Goal: Task Accomplishment & Management: Manage account settings

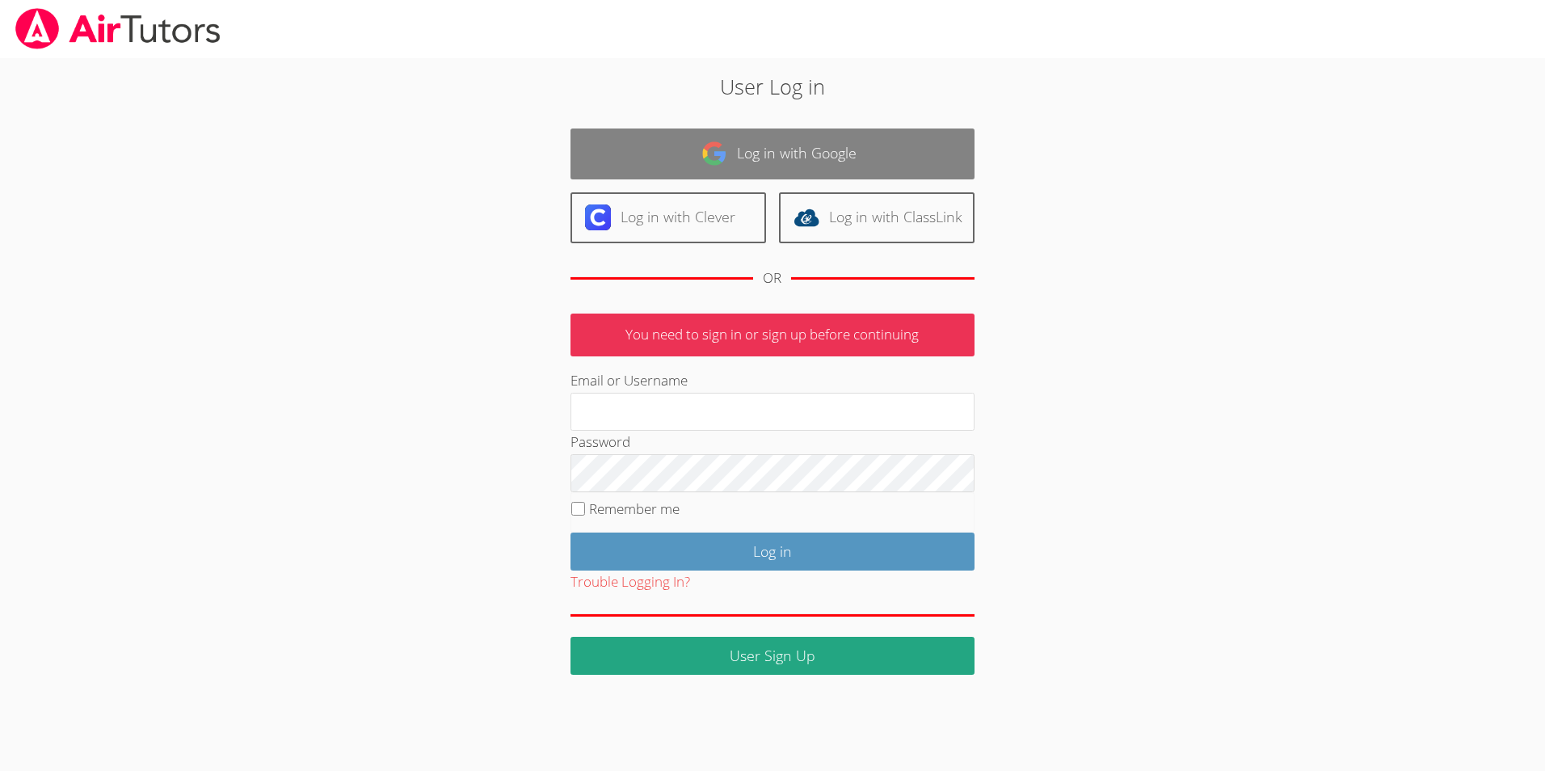
type input "emilyclark@airtutors.org"
click at [781, 170] on link "Log in with Google" at bounding box center [772, 153] width 404 height 51
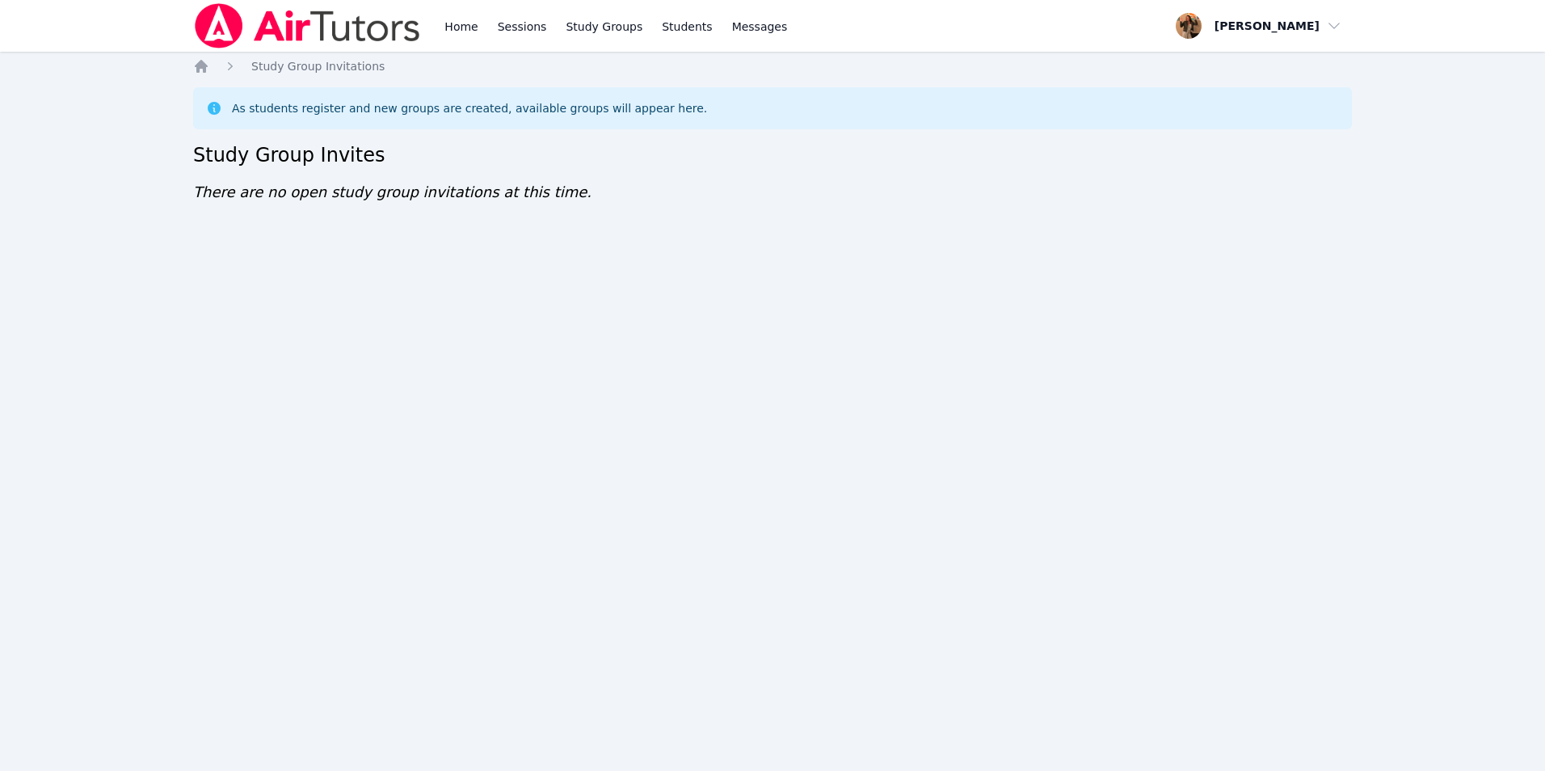
click at [285, 32] on img at bounding box center [307, 25] width 229 height 45
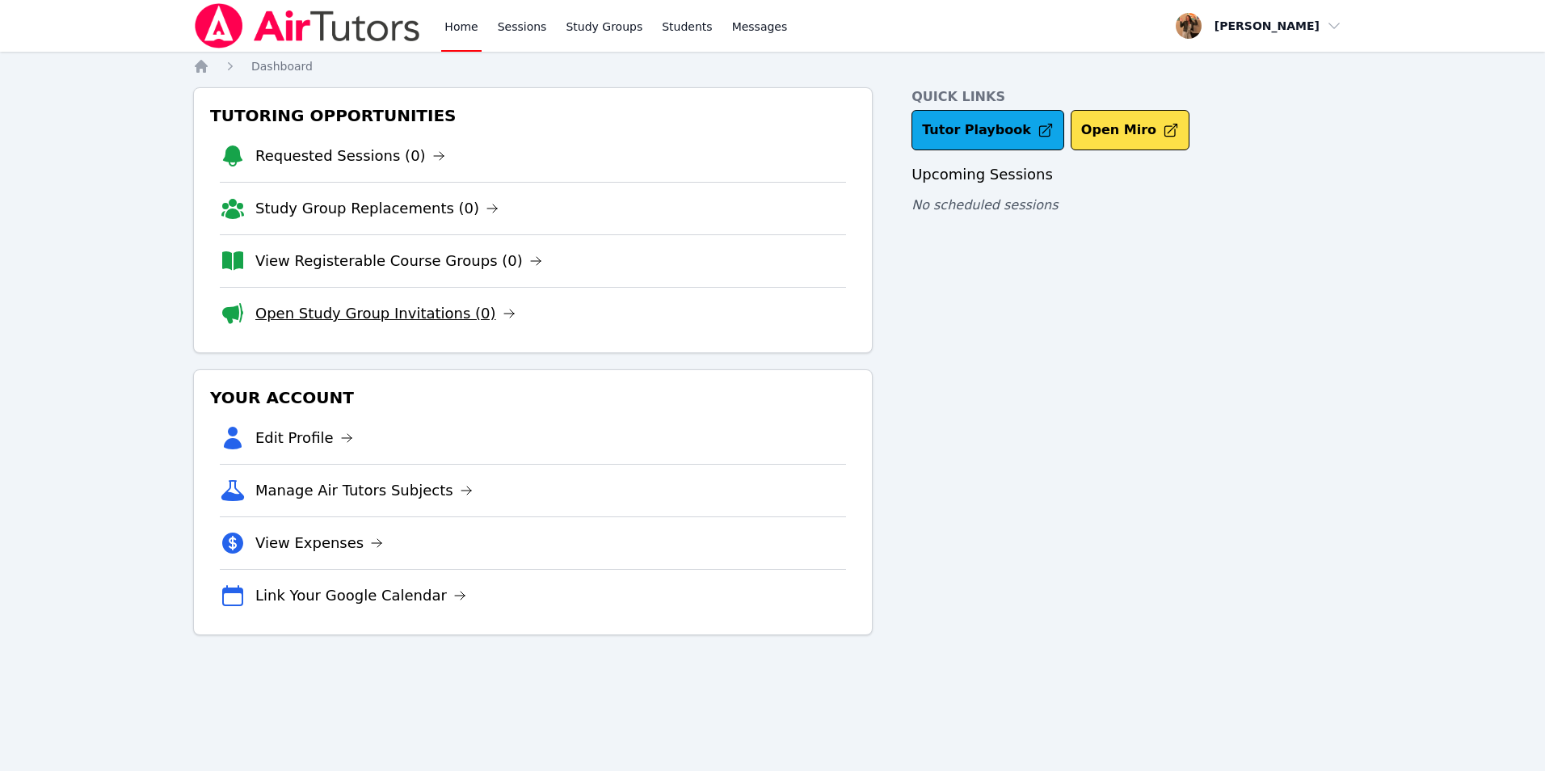
click at [333, 315] on link "Open Study Group Invitations (0)" at bounding box center [385, 313] width 260 height 23
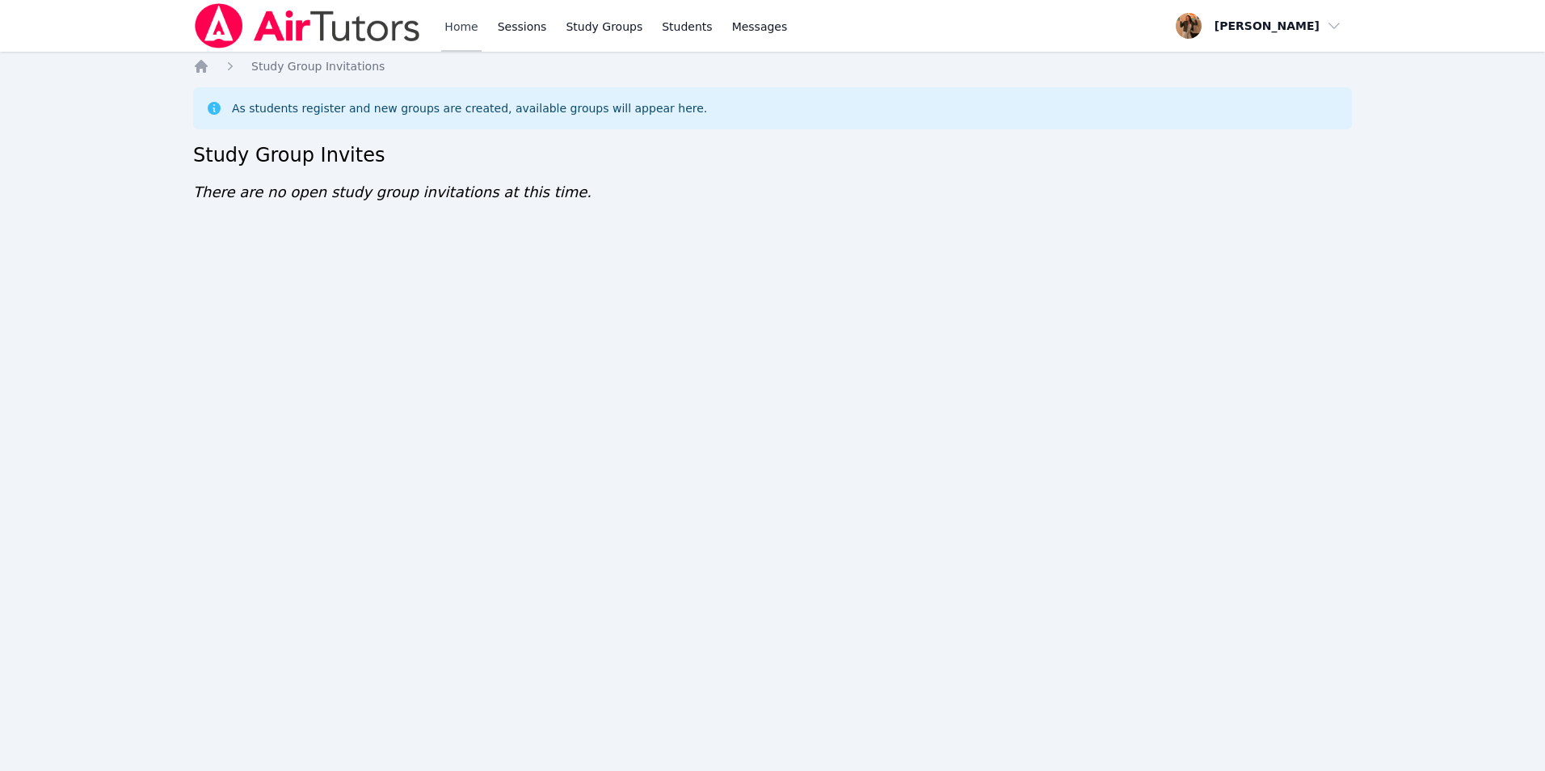
click at [452, 29] on link "Home" at bounding box center [461, 26] width 40 height 52
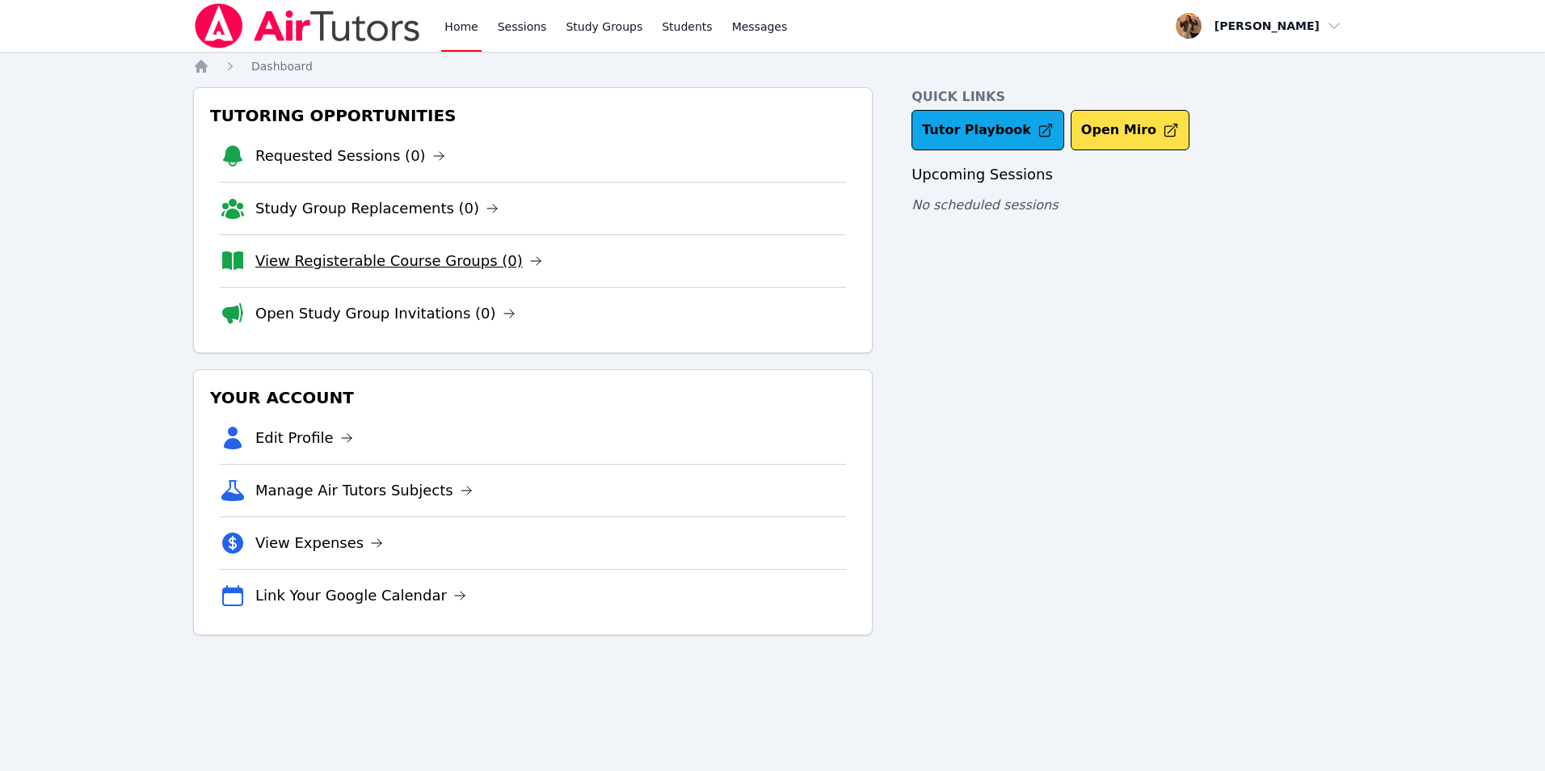
click at [362, 263] on link "View Registerable Course Groups (0)" at bounding box center [398, 261] width 287 height 23
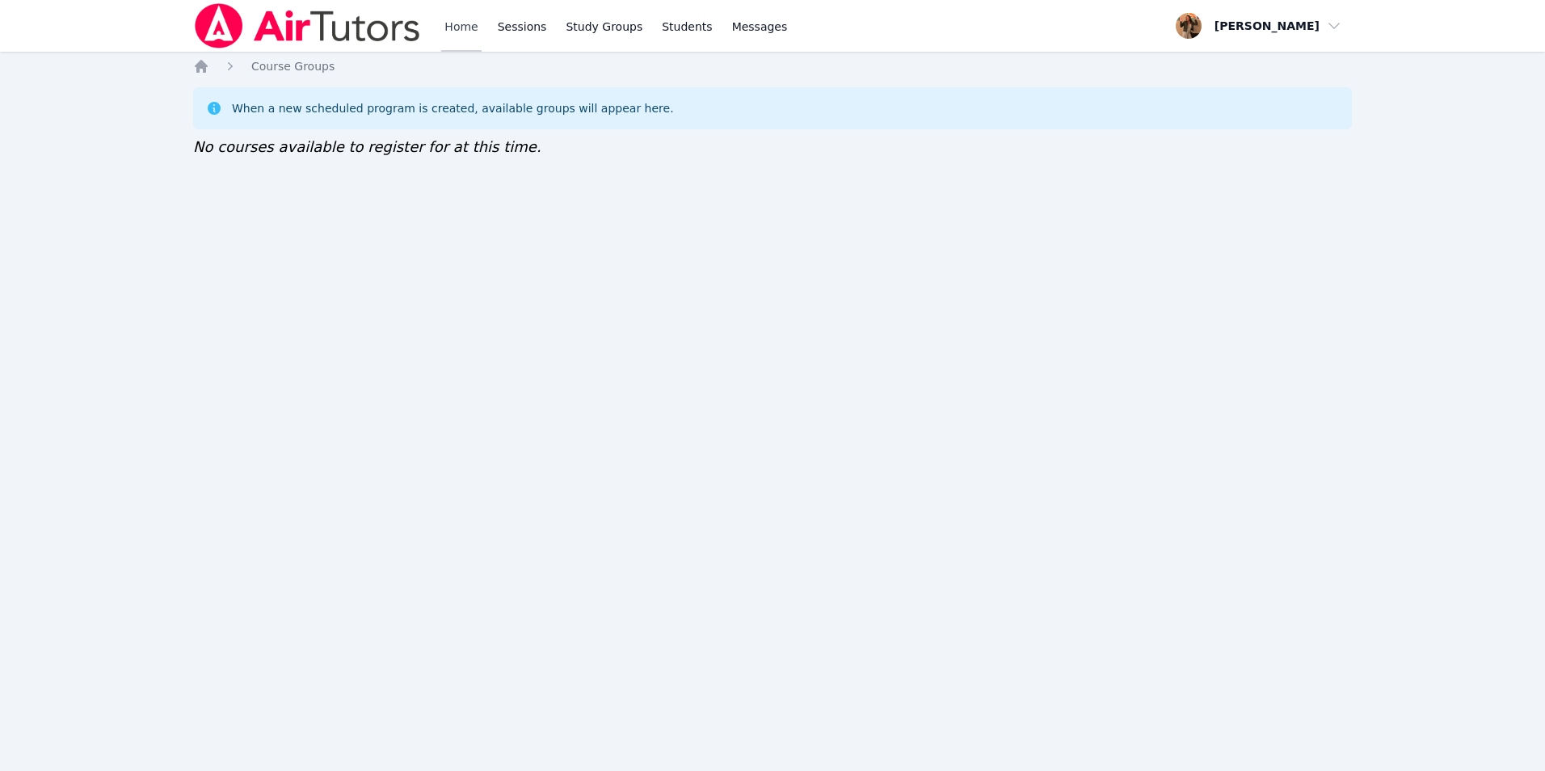
click at [450, 28] on link "Home" at bounding box center [461, 26] width 40 height 52
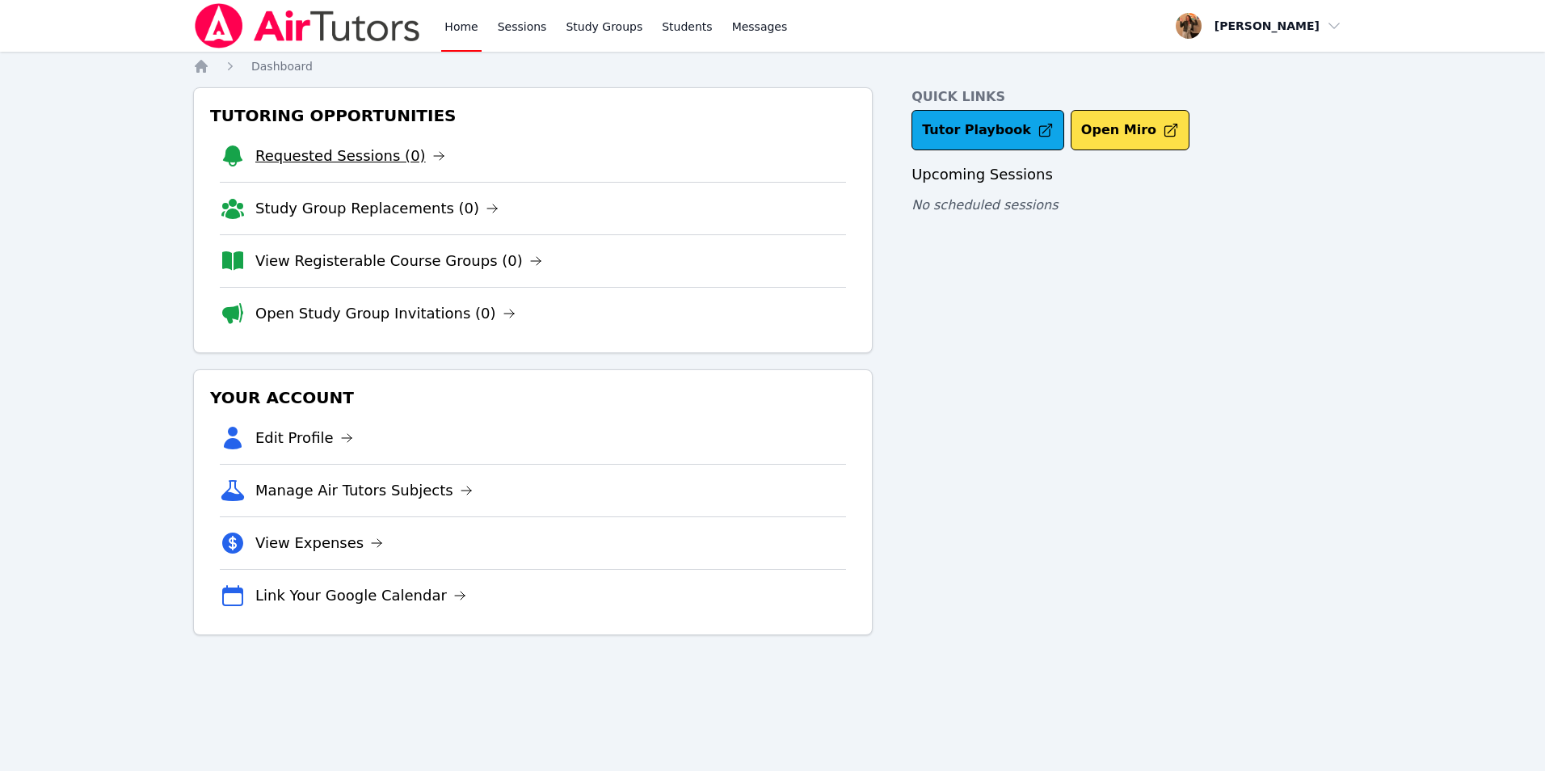
click at [338, 156] on link "Requested Sessions (0)" at bounding box center [350, 156] width 190 height 23
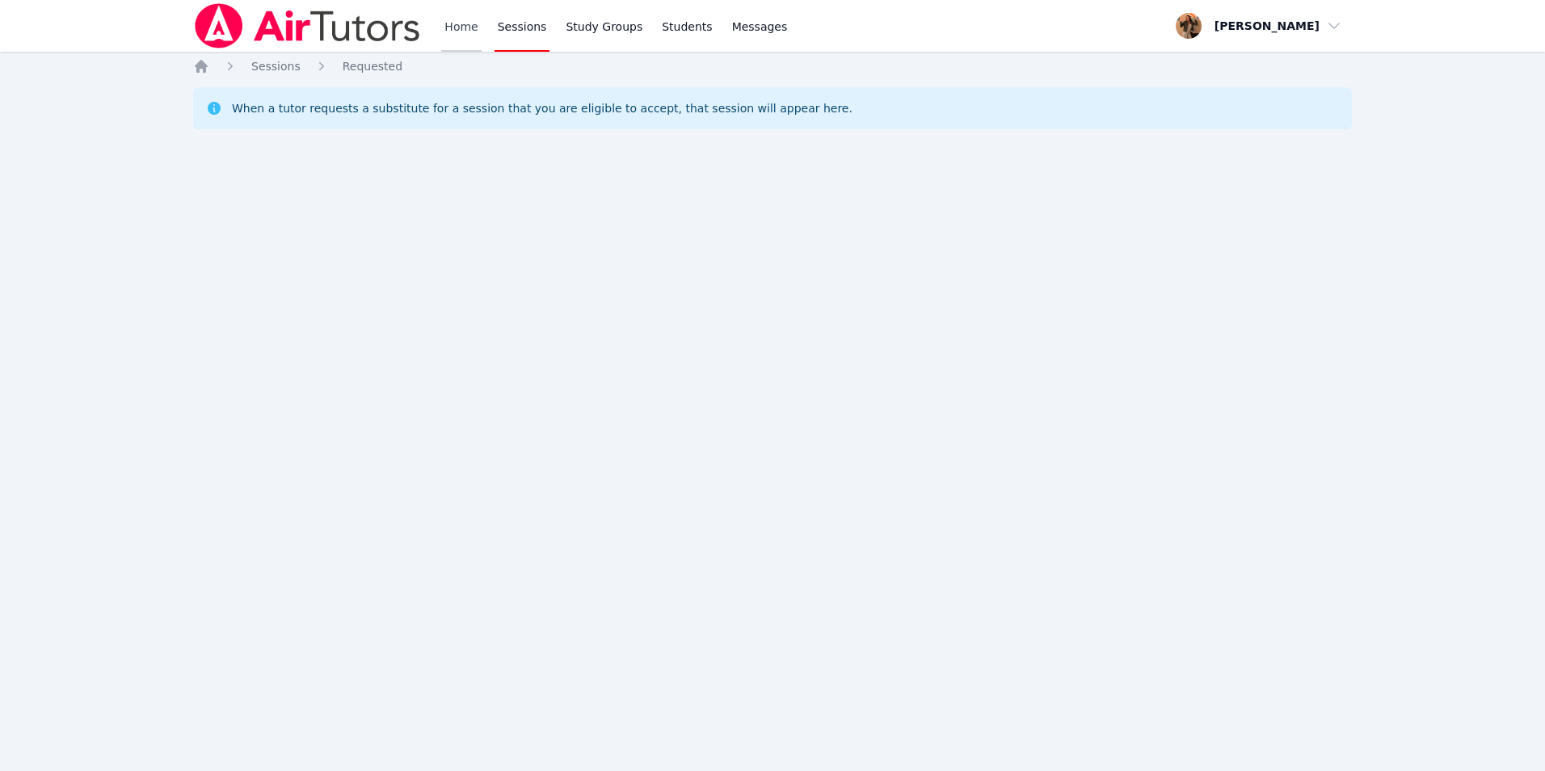
click at [445, 32] on link "Home" at bounding box center [461, 26] width 40 height 52
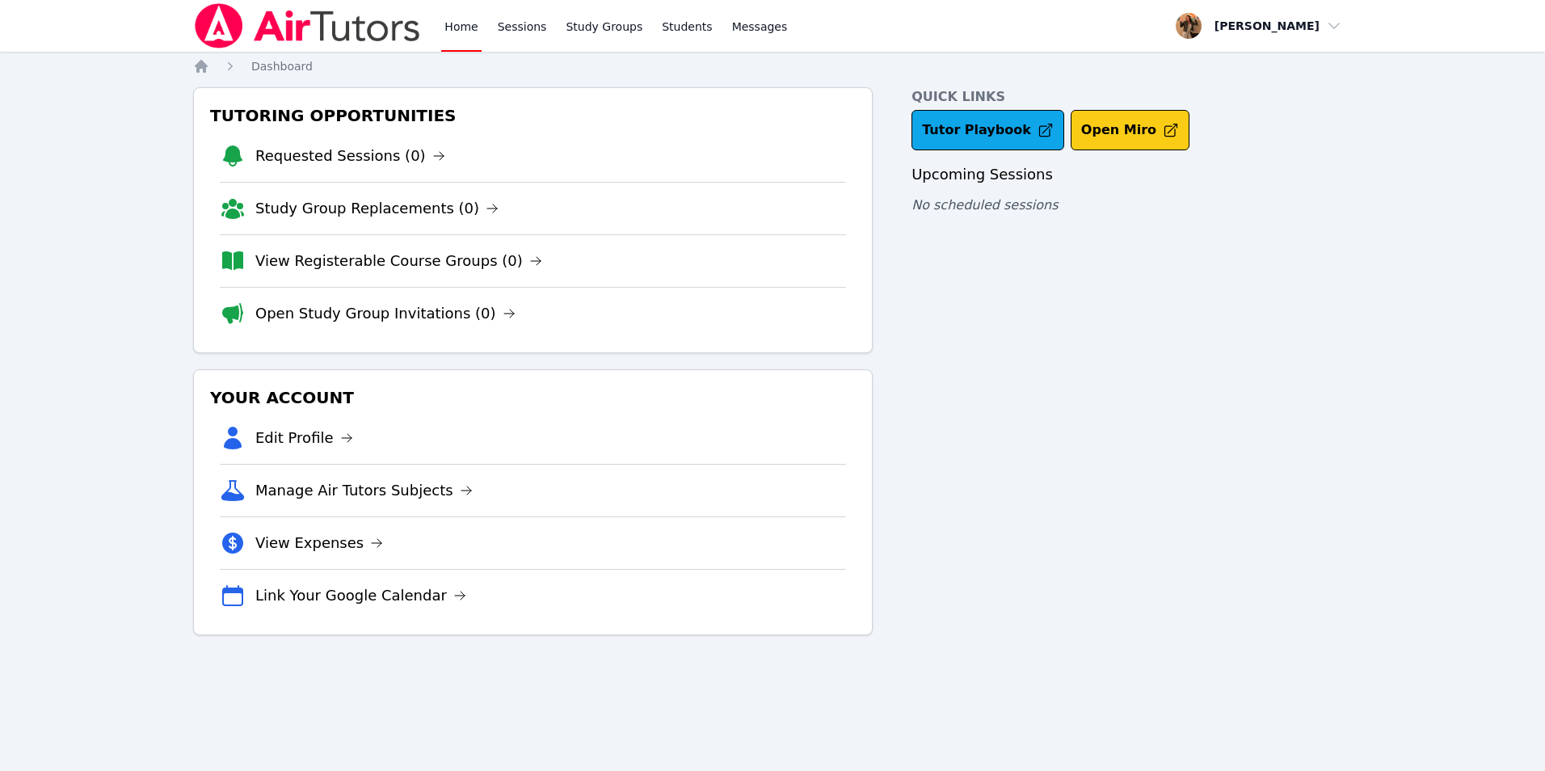
click at [1117, 120] on button "Open Miro" at bounding box center [1130, 130] width 119 height 40
click at [984, 127] on link "Tutor Playbook" at bounding box center [987, 130] width 153 height 40
click at [510, 25] on link "Sessions" at bounding box center [522, 26] width 56 height 52
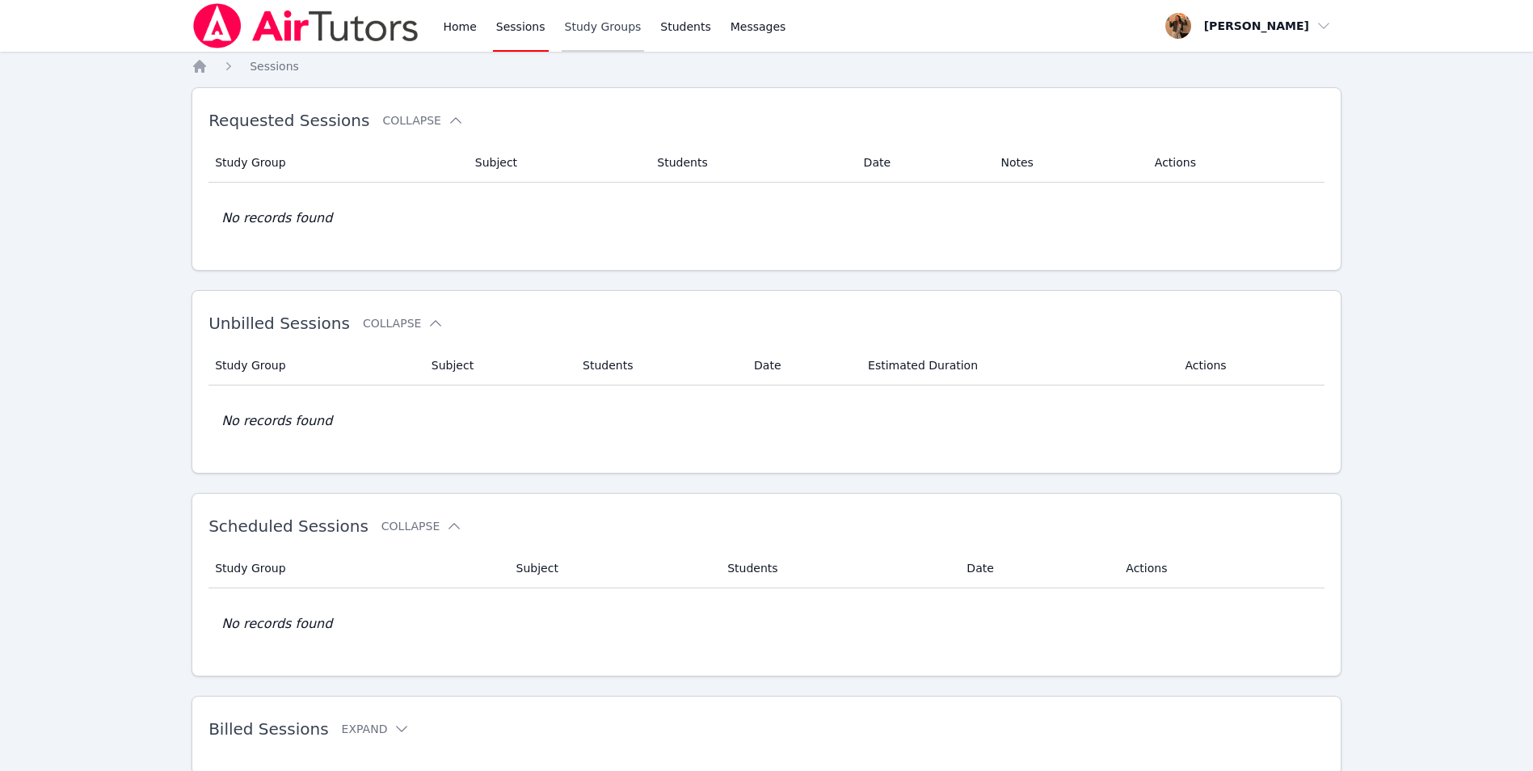
click at [583, 26] on link "Study Groups" at bounding box center [603, 26] width 83 height 52
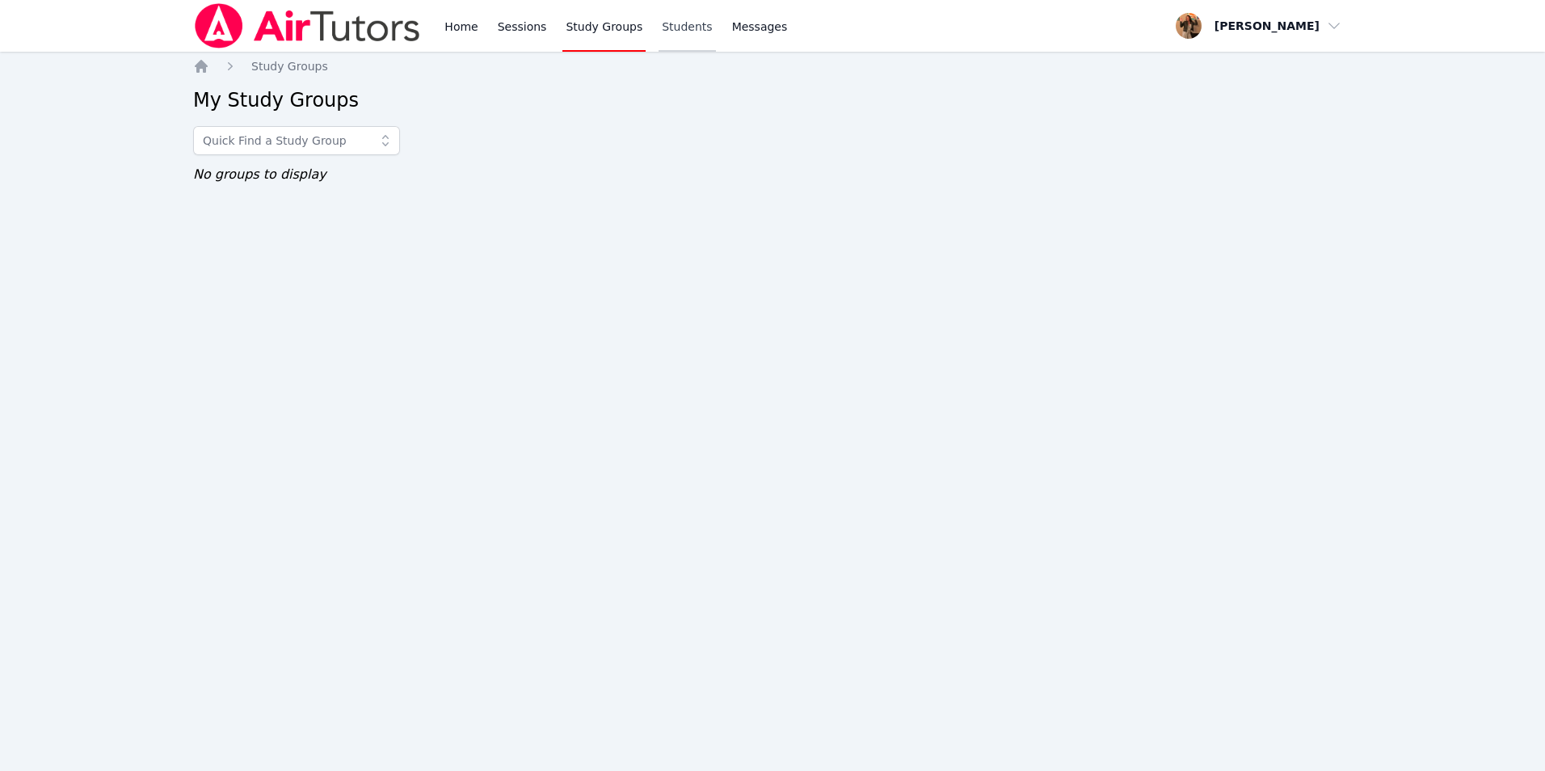
click at [658, 43] on link "Students" at bounding box center [686, 26] width 57 height 52
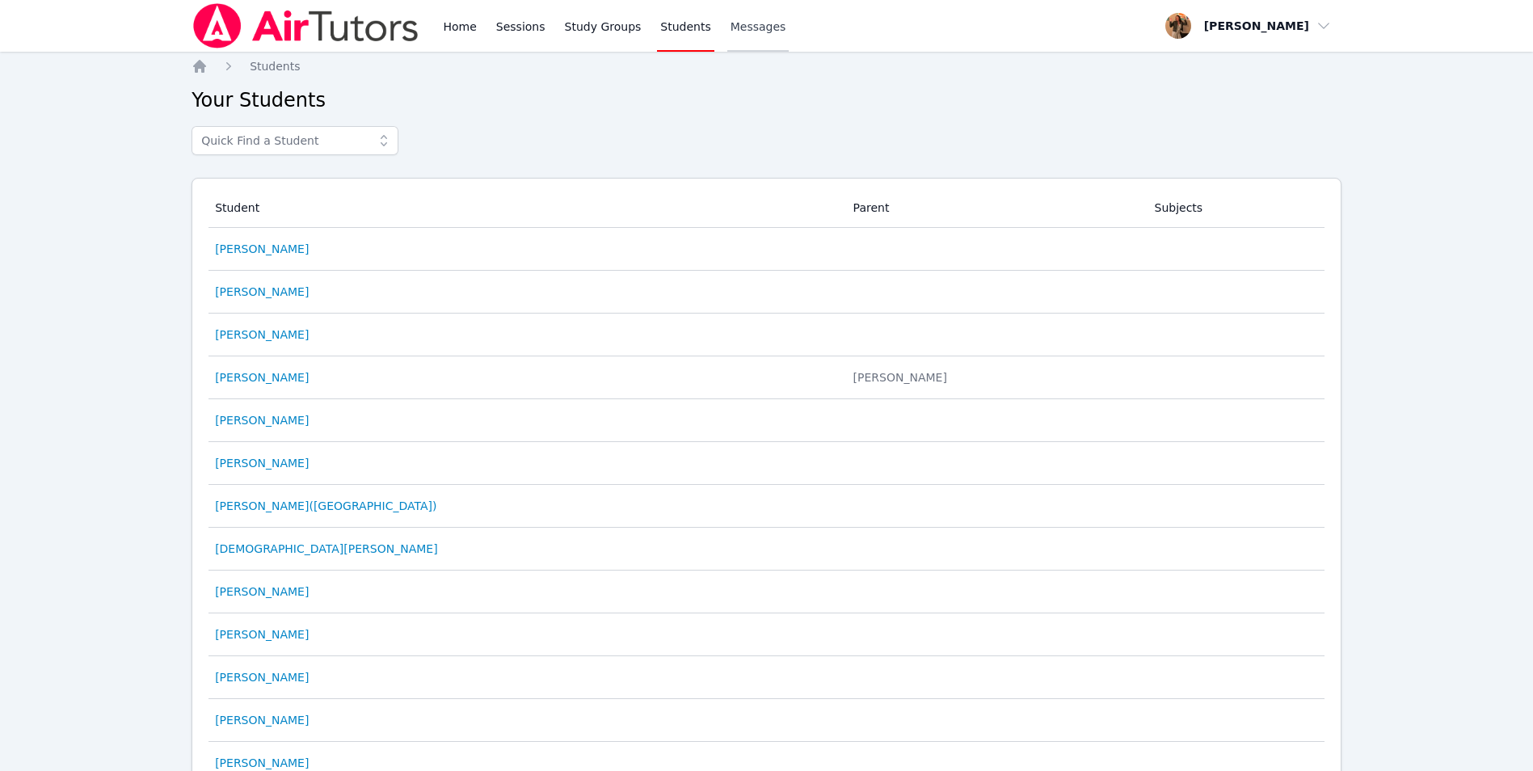
click at [731, 30] on span "Messages" at bounding box center [758, 27] width 56 height 16
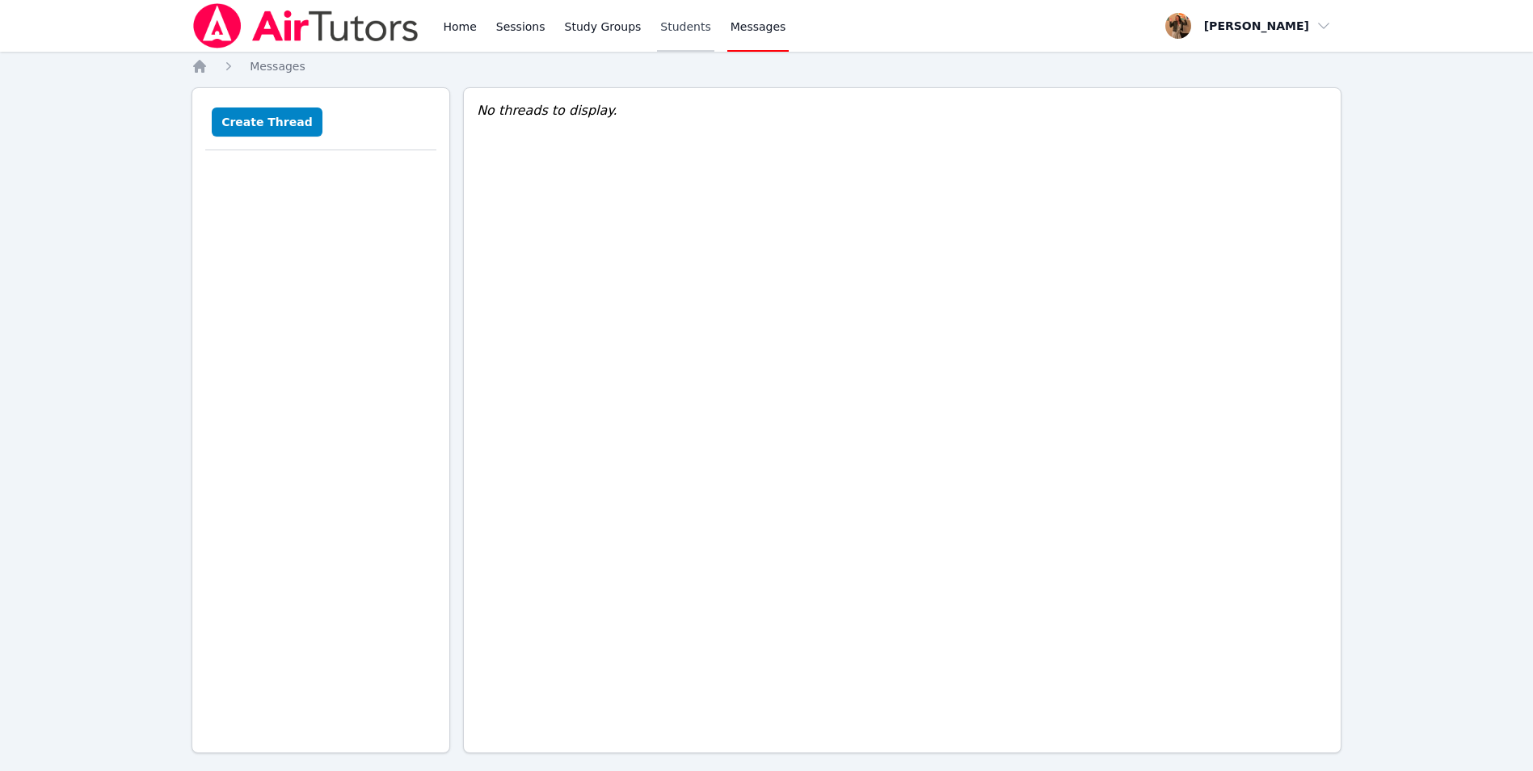
click at [666, 34] on link "Students" at bounding box center [685, 26] width 57 height 52
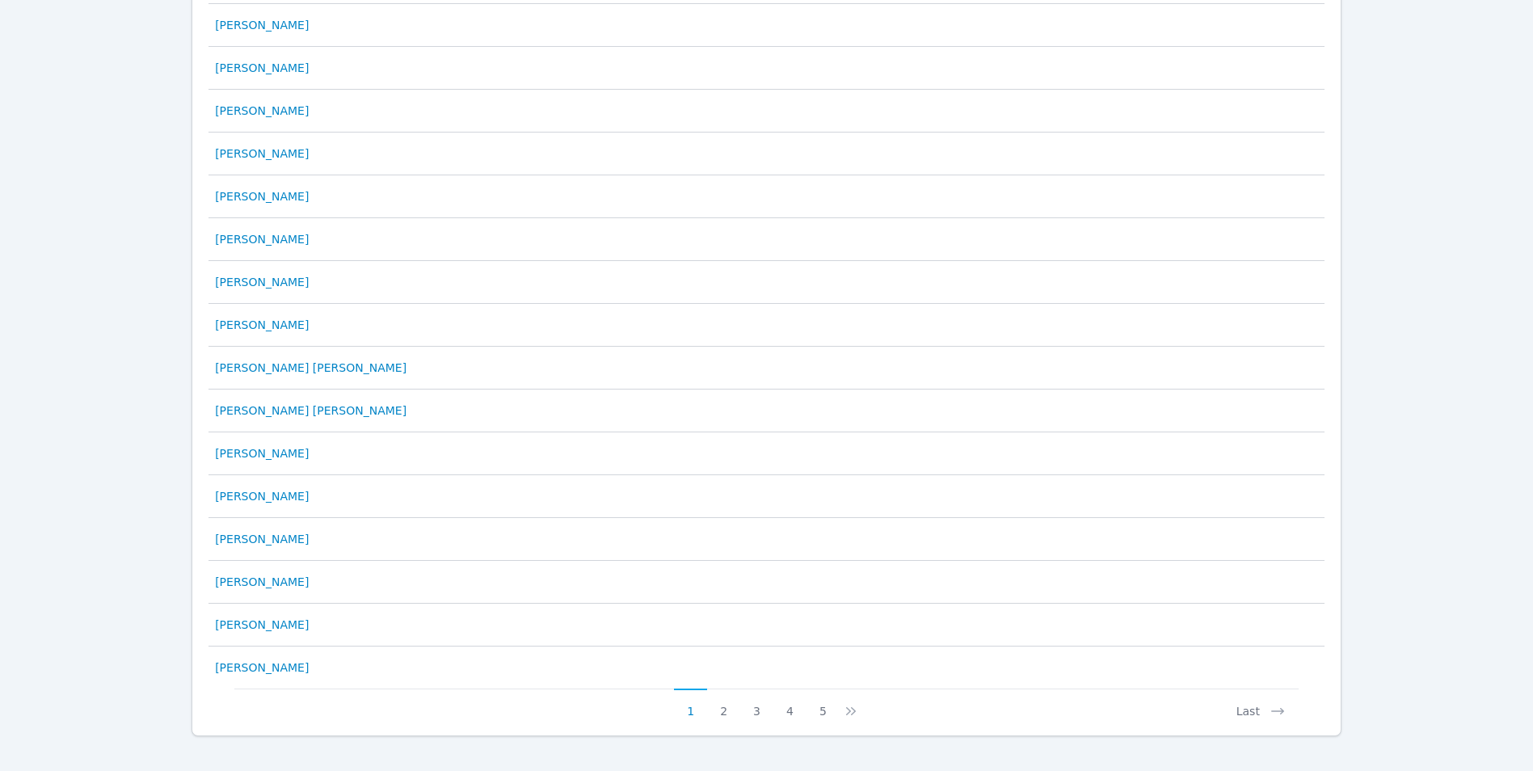
scroll to position [626, 0]
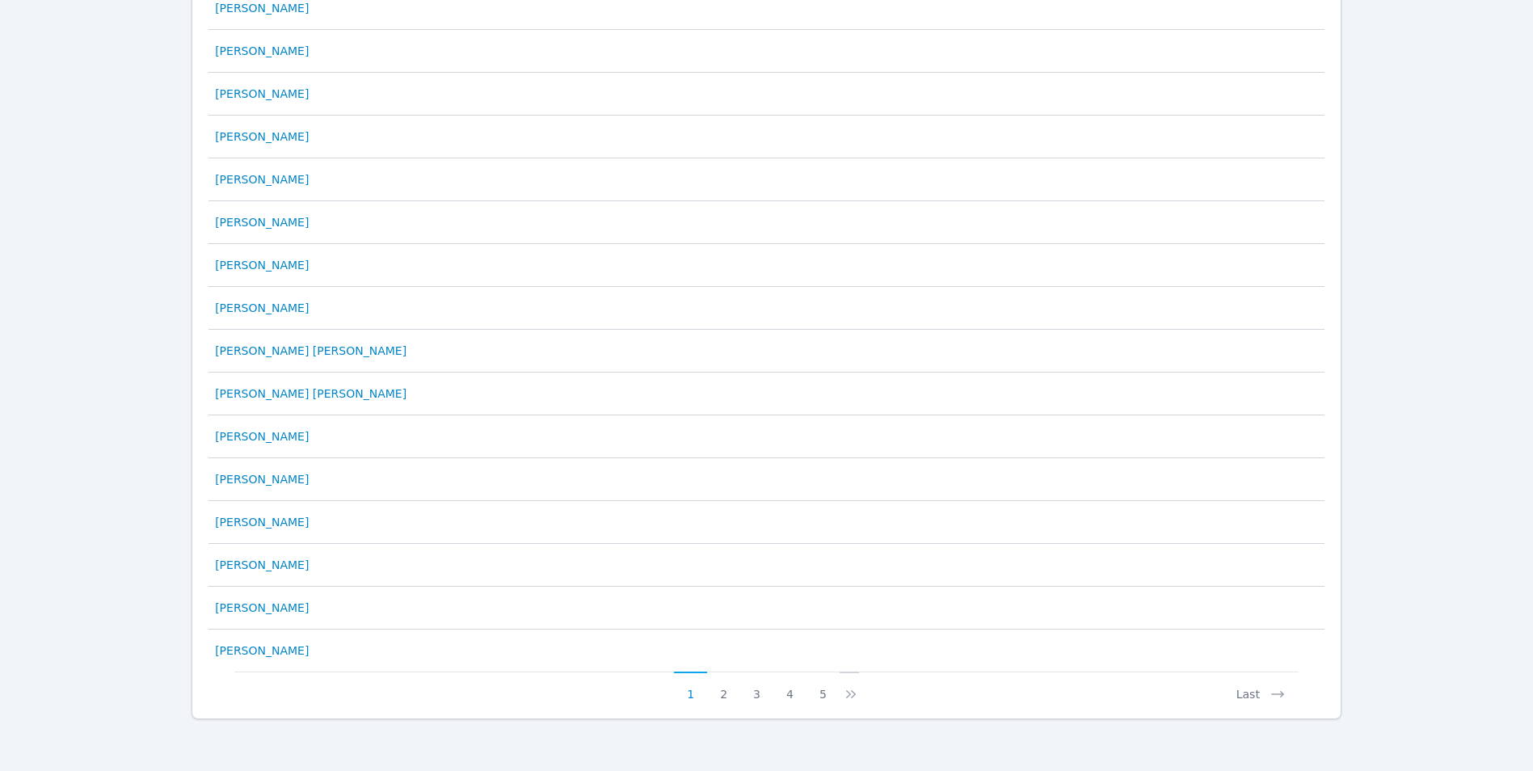
click at [844, 701] on icon at bounding box center [851, 694] width 16 height 16
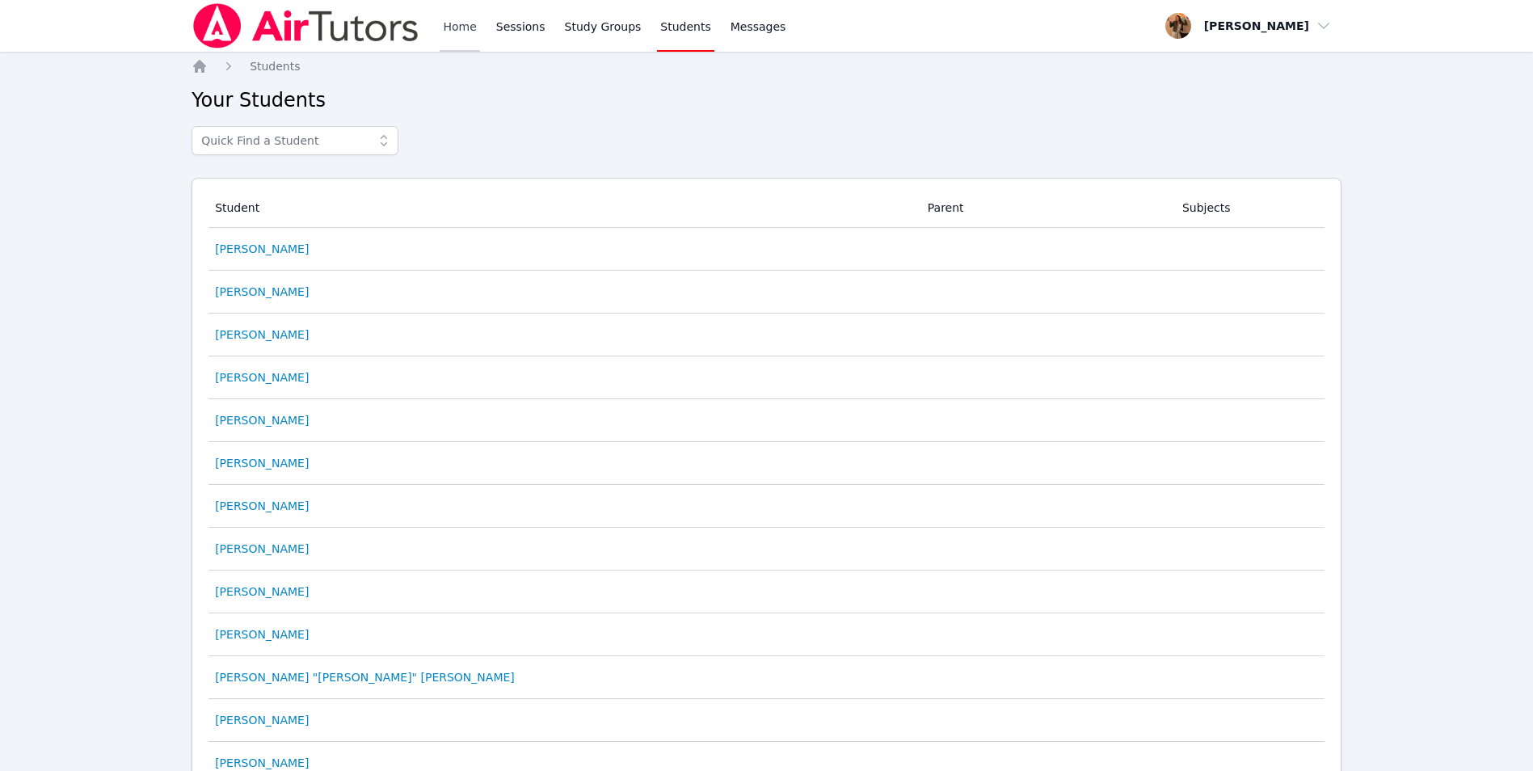
click at [465, 28] on link "Home" at bounding box center [460, 26] width 40 height 52
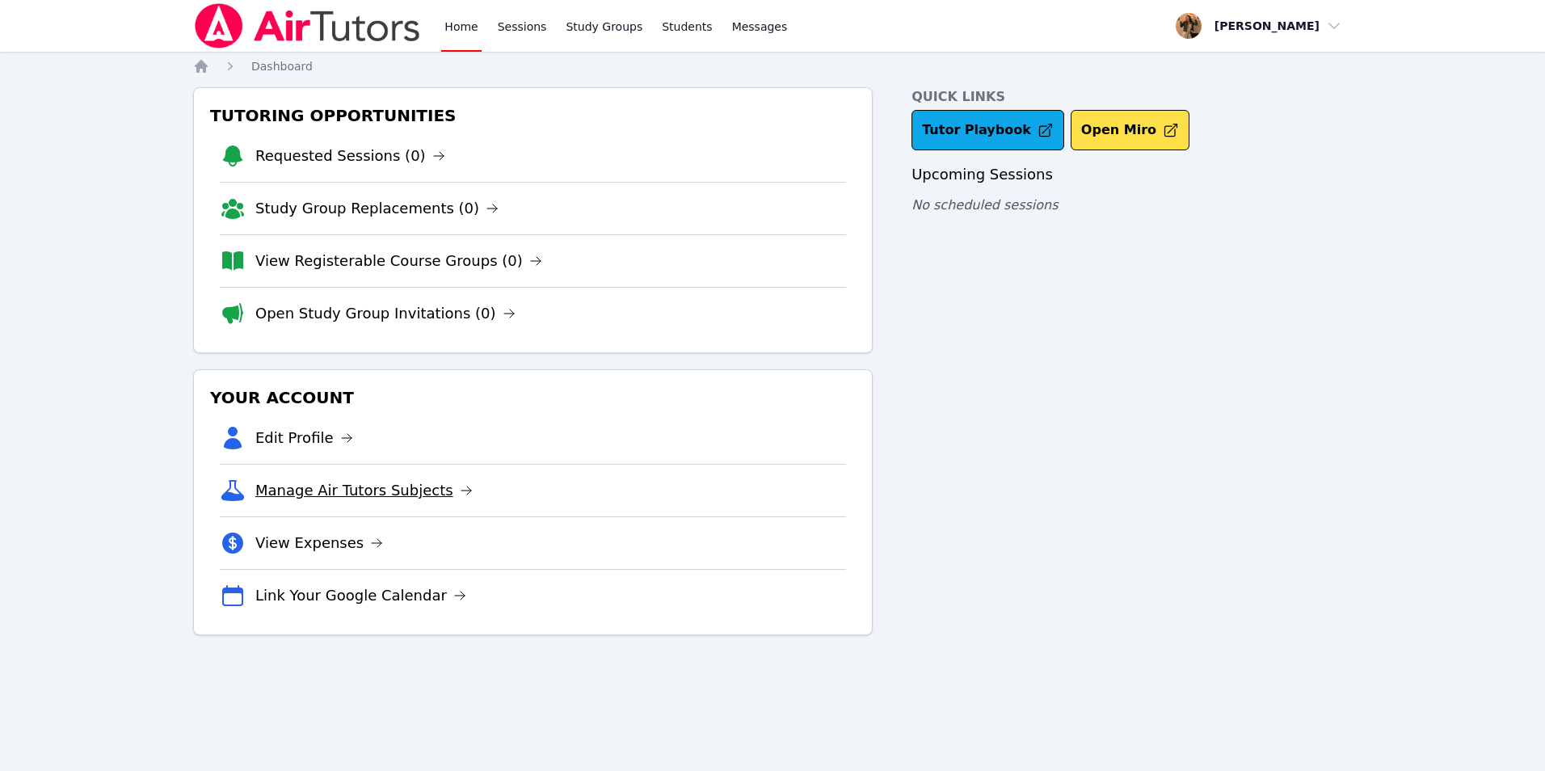
click at [386, 493] on link "Manage Air Tutors Subjects" at bounding box center [363, 490] width 217 height 23
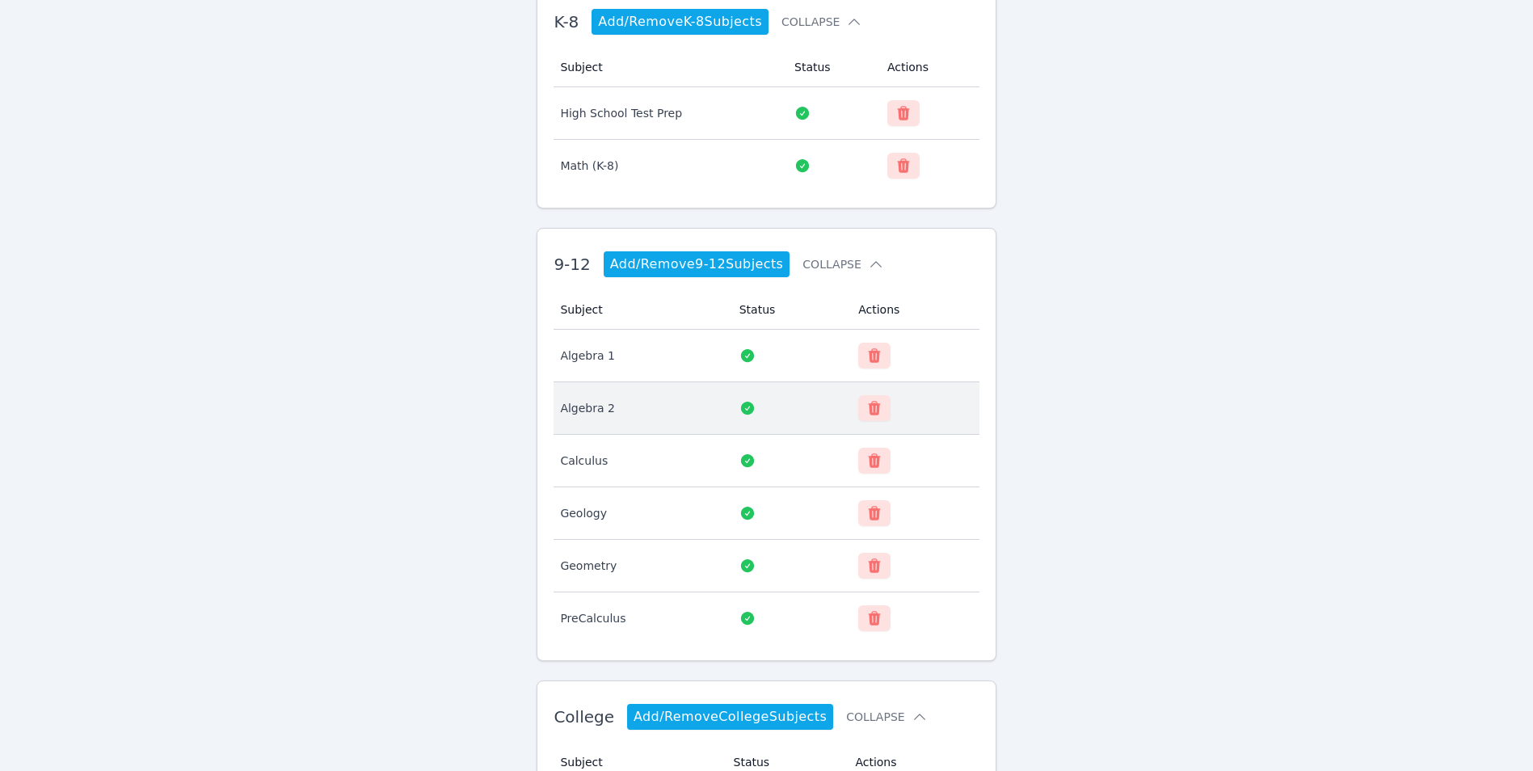
scroll to position [109, 0]
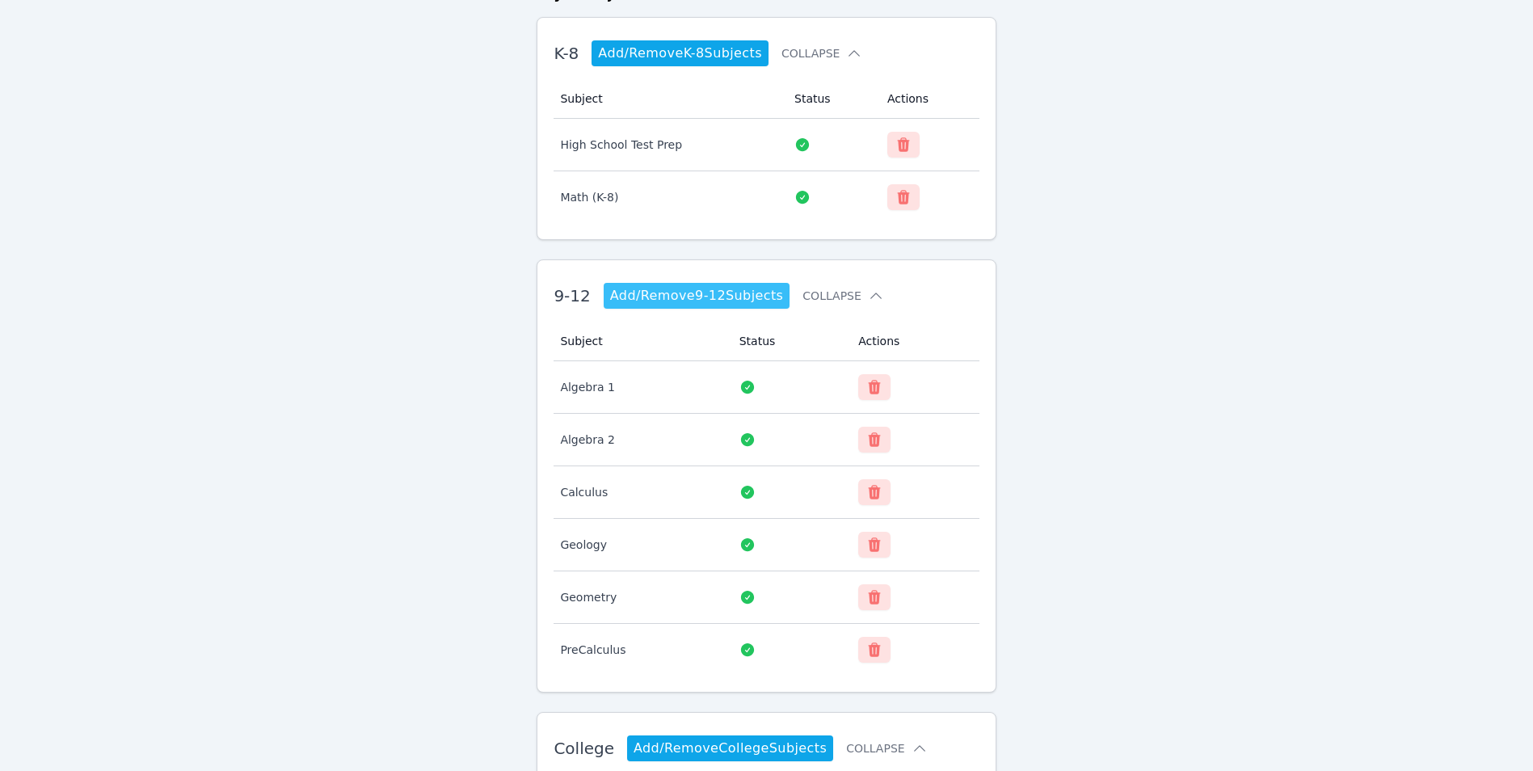
click at [727, 296] on link "Add/Remove 9-12 Subjects" at bounding box center [697, 296] width 187 height 26
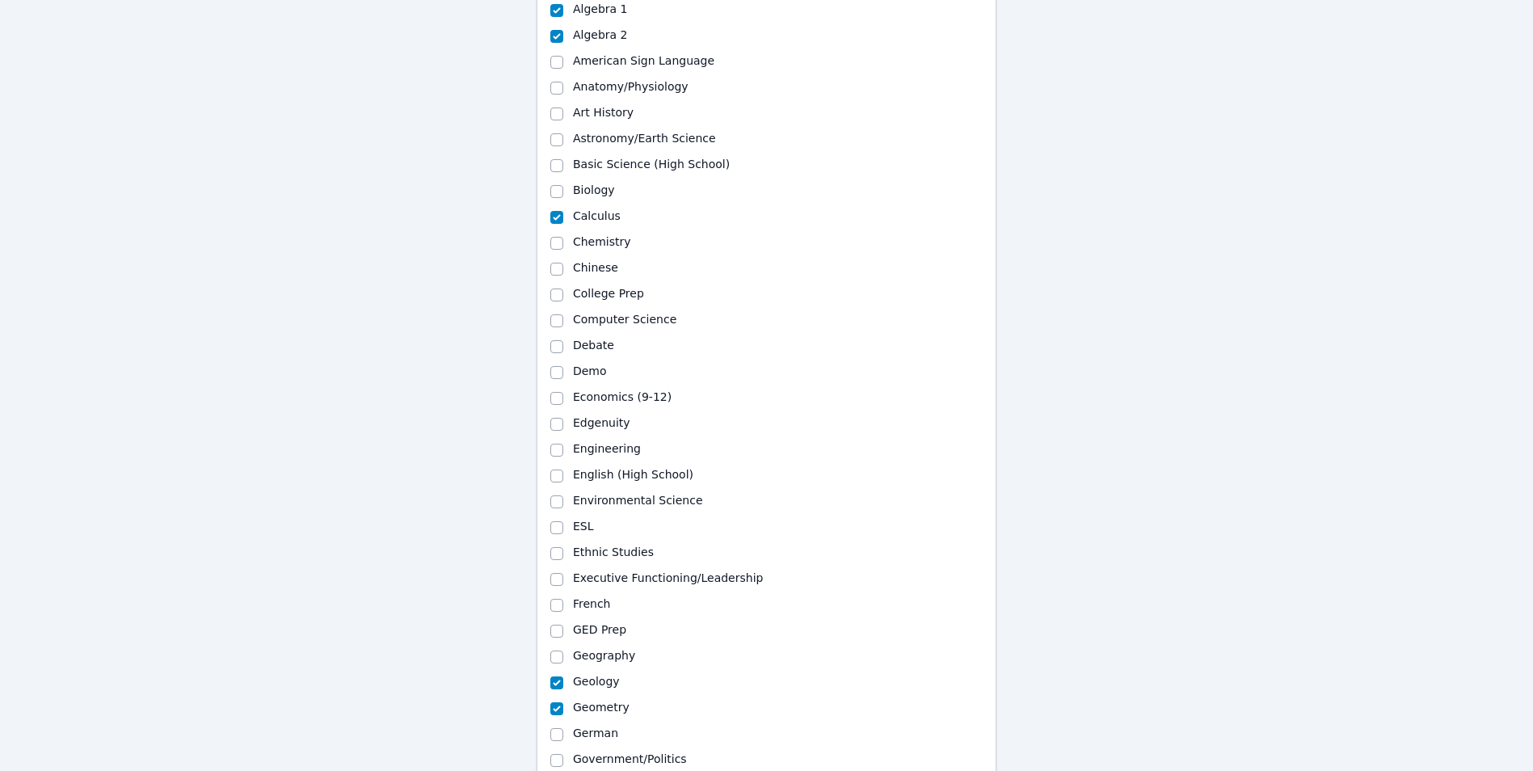
scroll to position [216, 0]
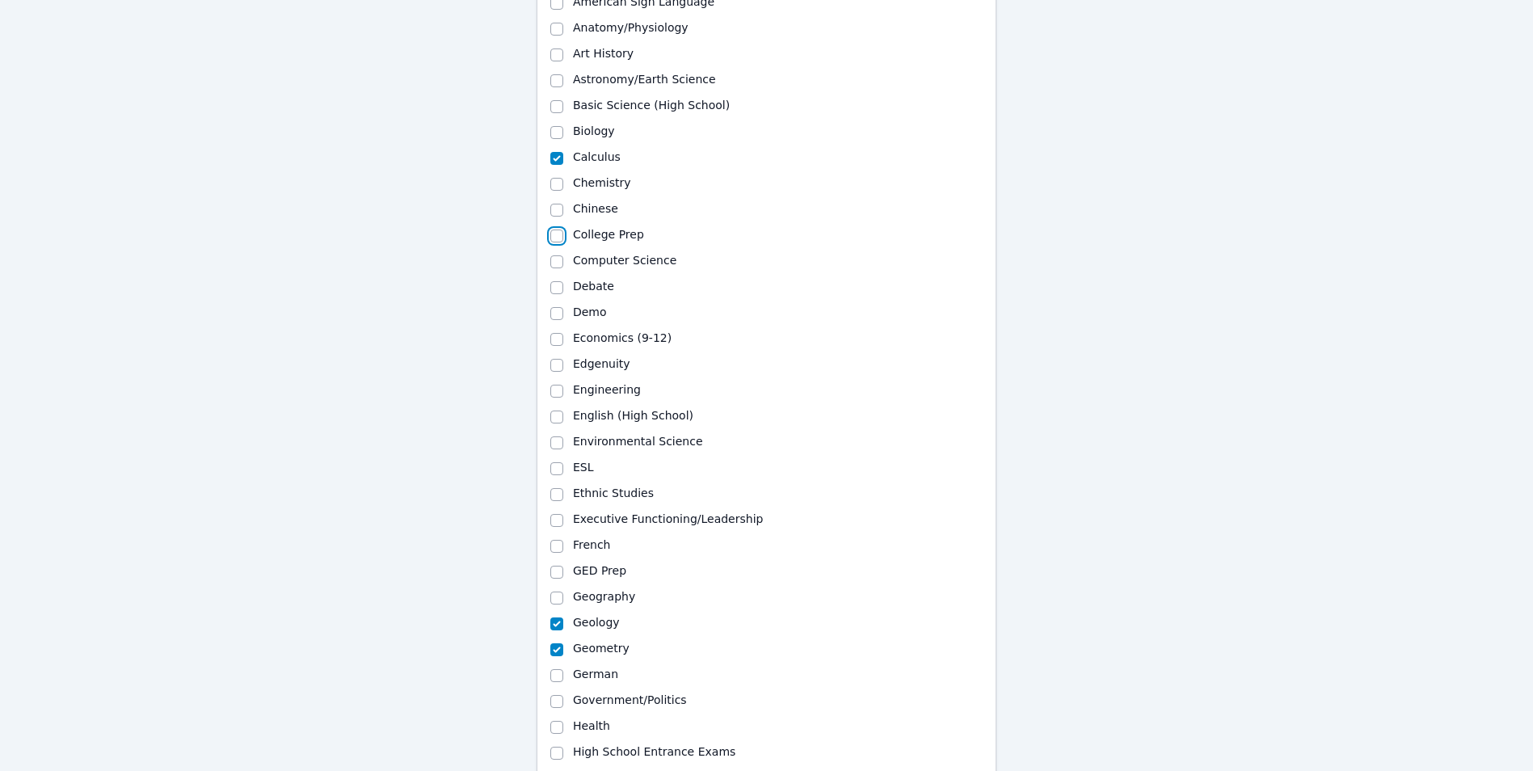
click at [557, 239] on input "College Prep" at bounding box center [556, 235] width 13 height 13
checkbox input "true"
click at [552, 259] on input "Computer Science" at bounding box center [556, 261] width 13 height 13
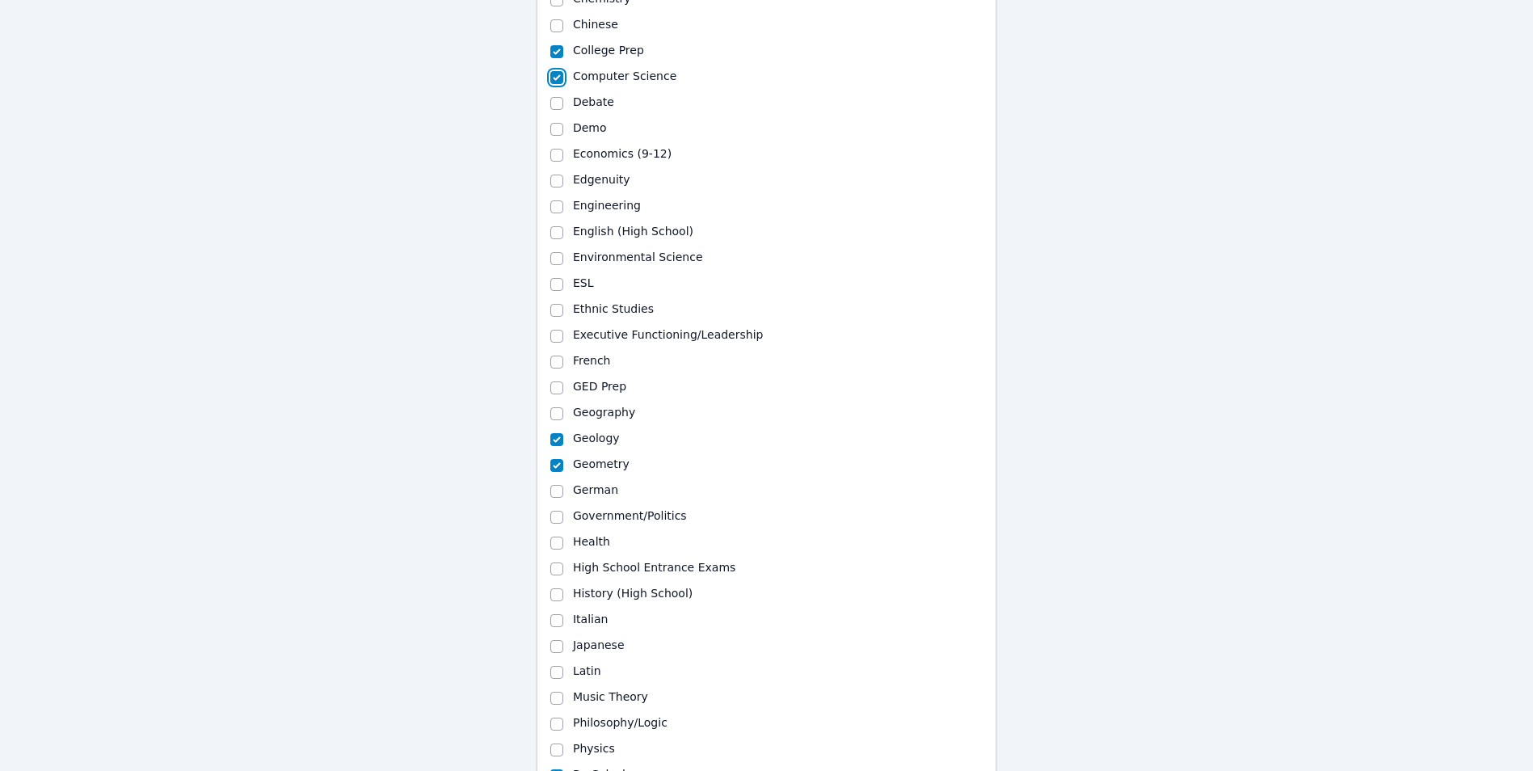
scroll to position [431, 0]
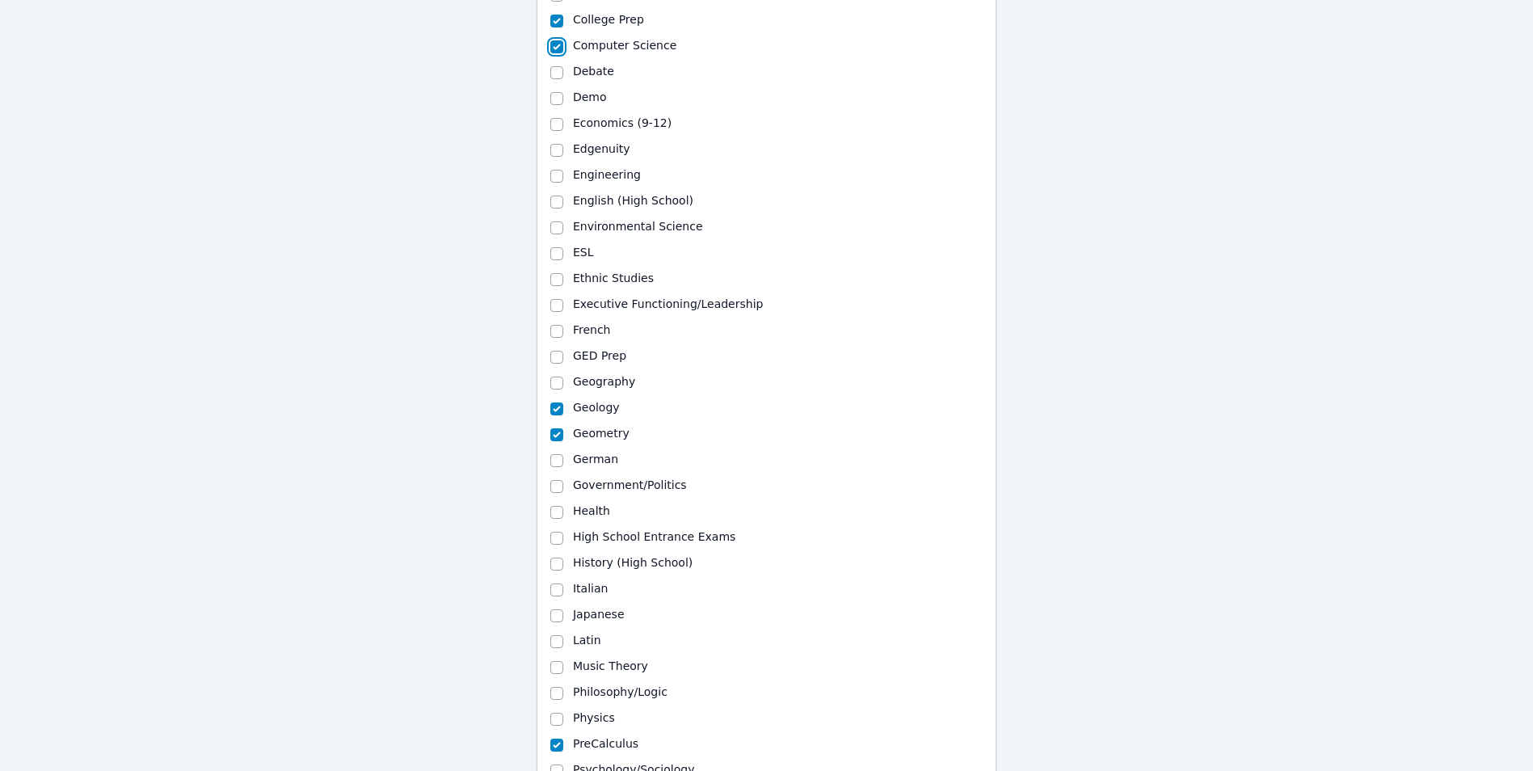
click at [557, 47] on input "Computer Science" at bounding box center [556, 46] width 13 height 13
checkbox input "true"
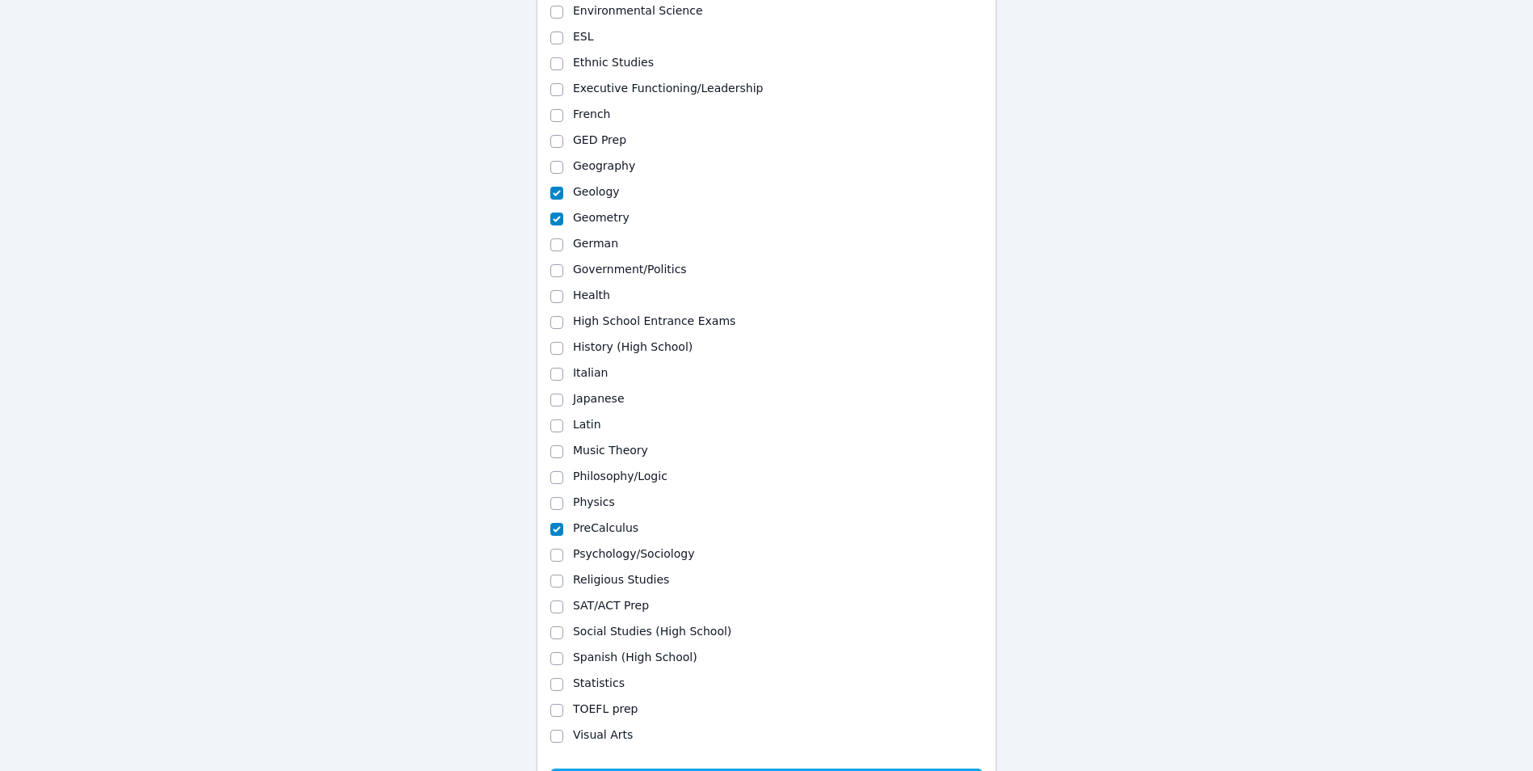
scroll to position [735, 0]
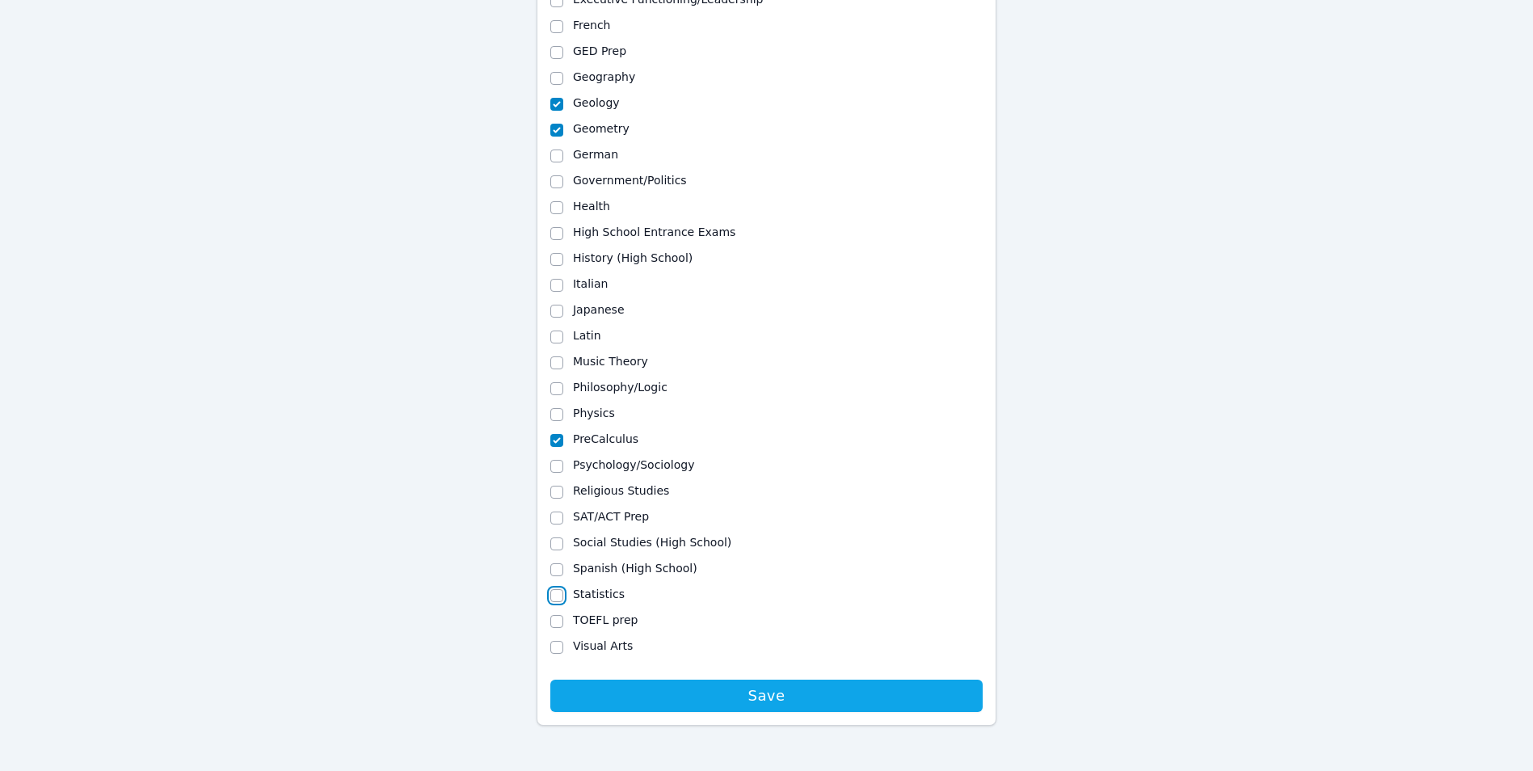
click at [554, 595] on input "Statistics" at bounding box center [556, 595] width 13 height 13
checkbox input "true"
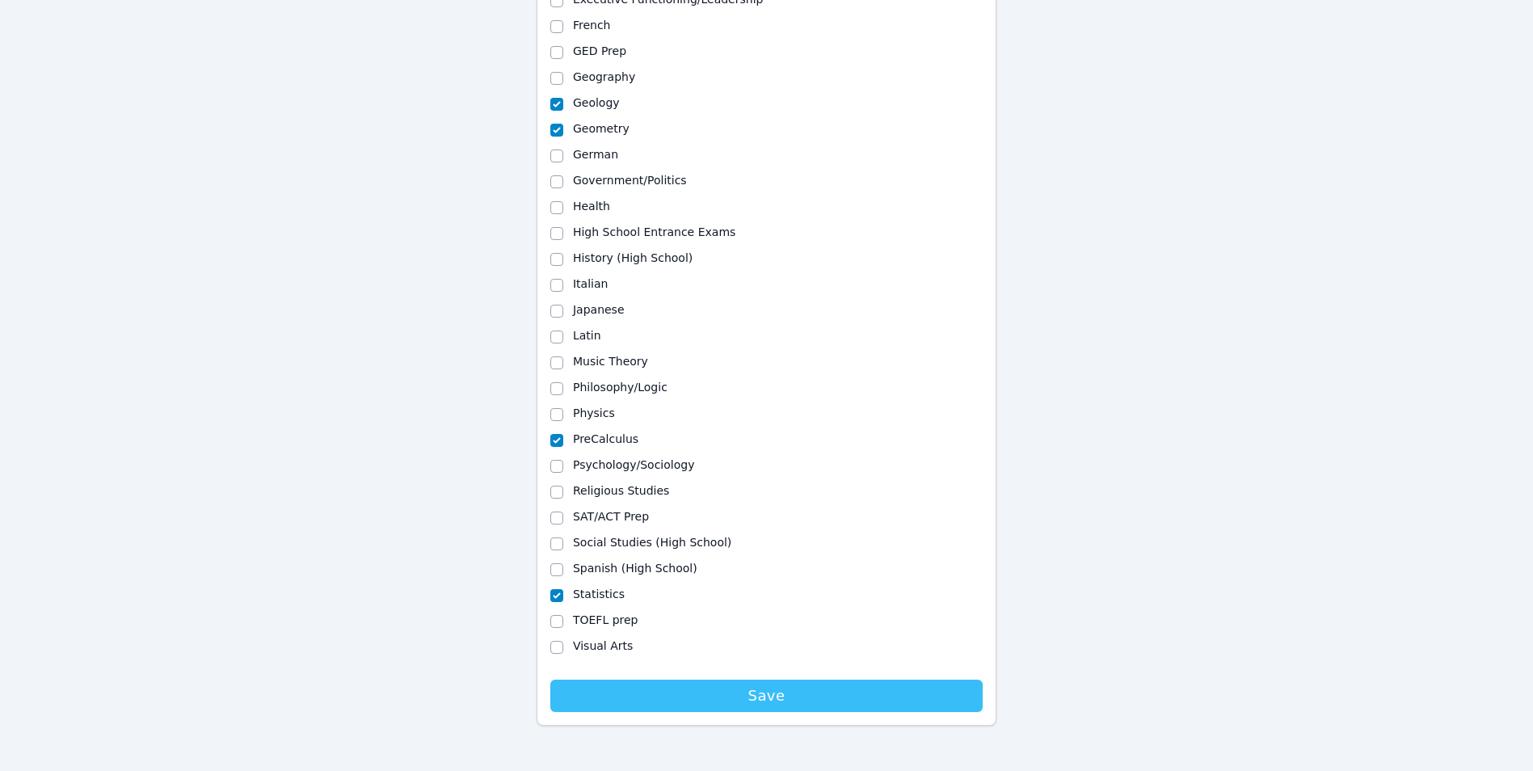
click at [784, 695] on span "Save" at bounding box center [766, 695] width 416 height 23
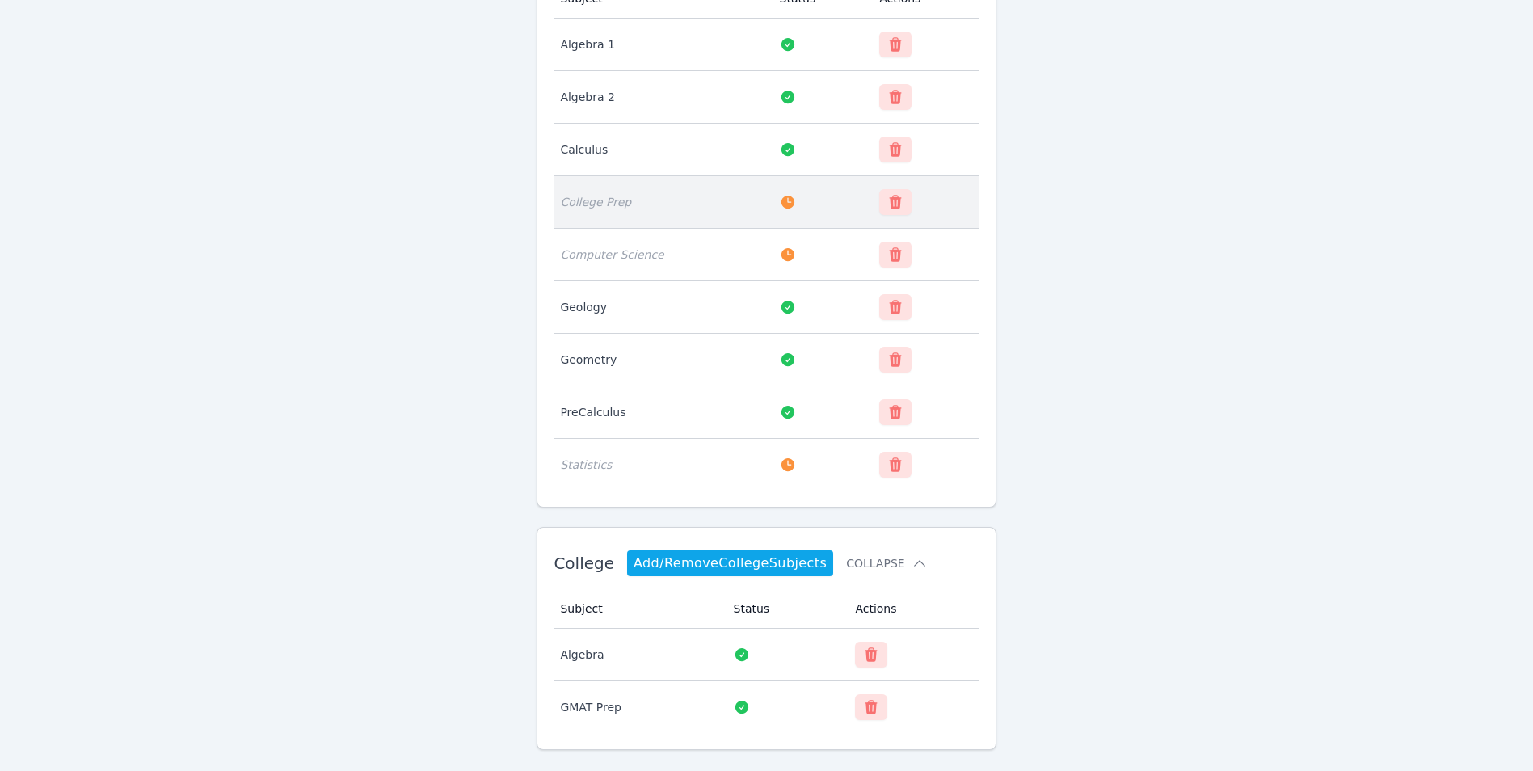
scroll to position [482, 0]
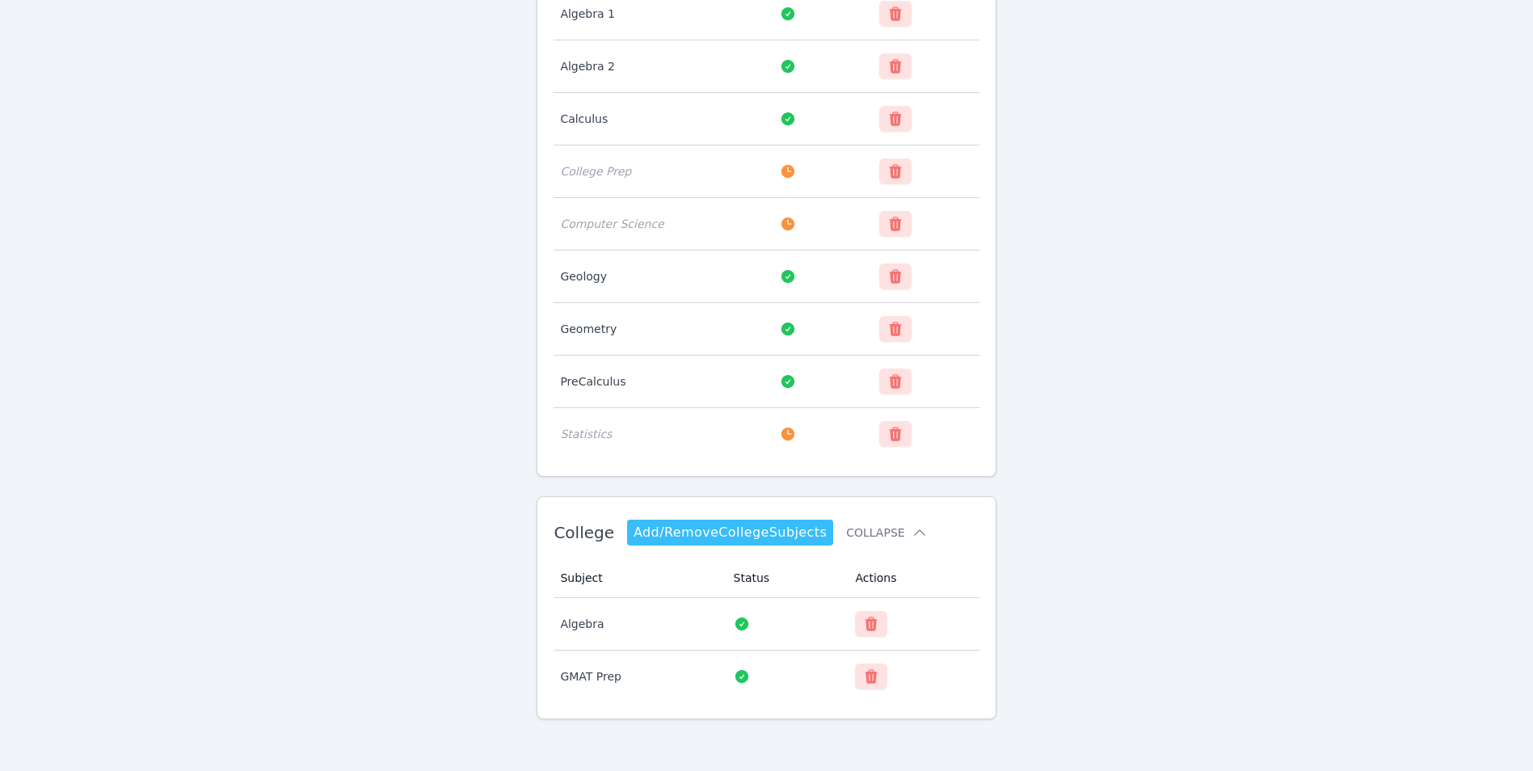
click at [717, 536] on link "Add/Remove College Subjects" at bounding box center [730, 533] width 206 height 26
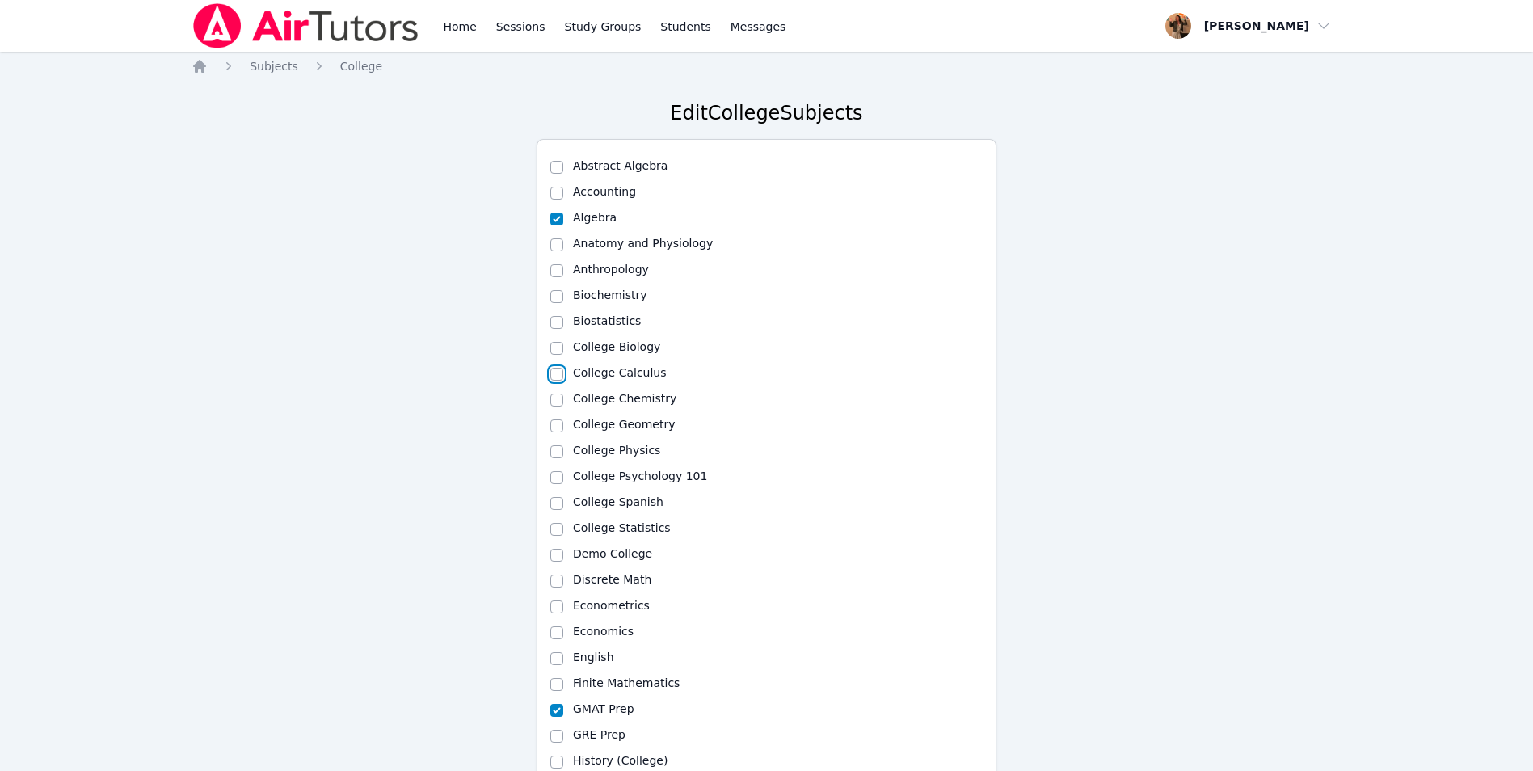
click at [556, 372] on input "College Calculus" at bounding box center [556, 374] width 13 height 13
checkbox input "true"
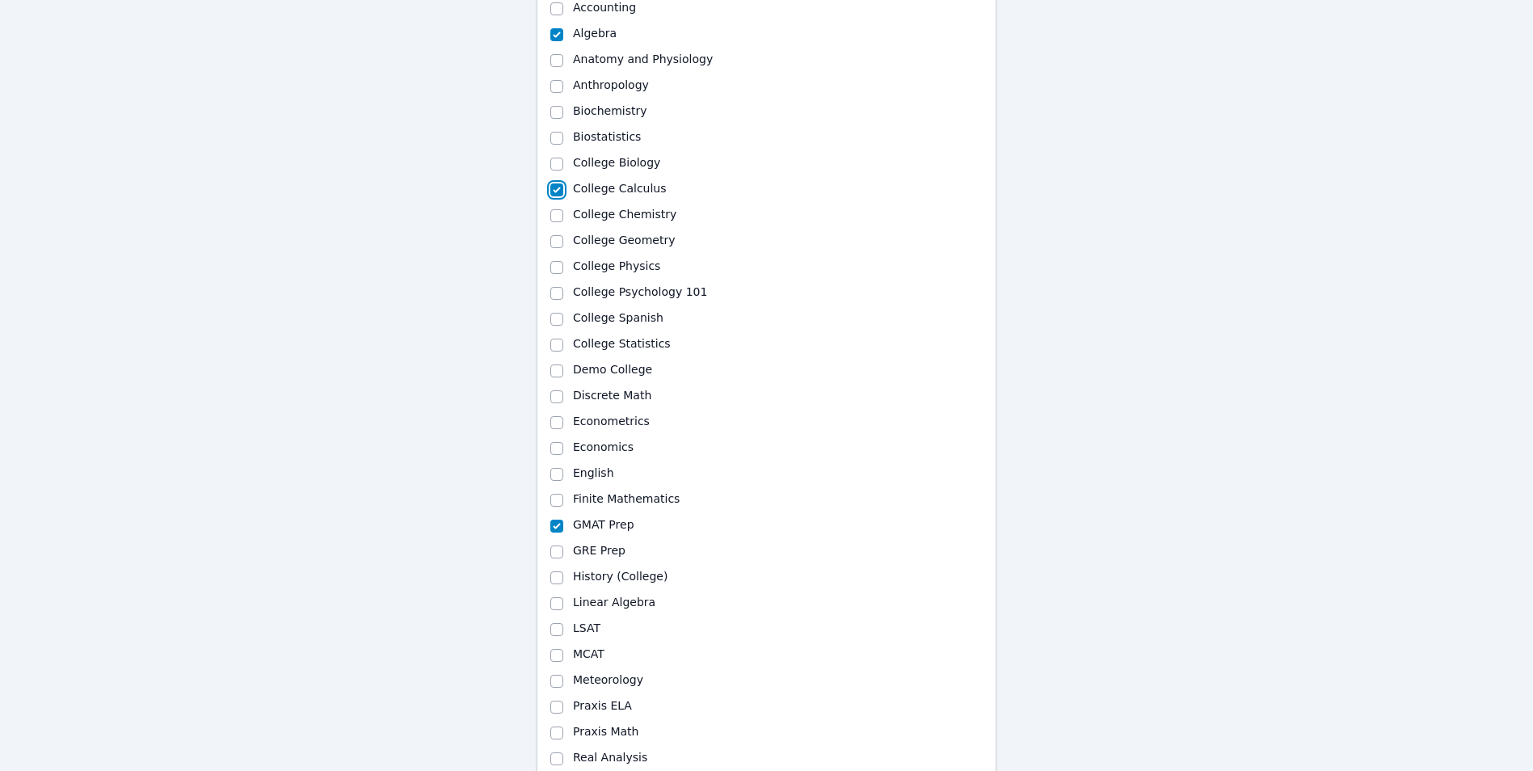
scroll to position [216, 0]
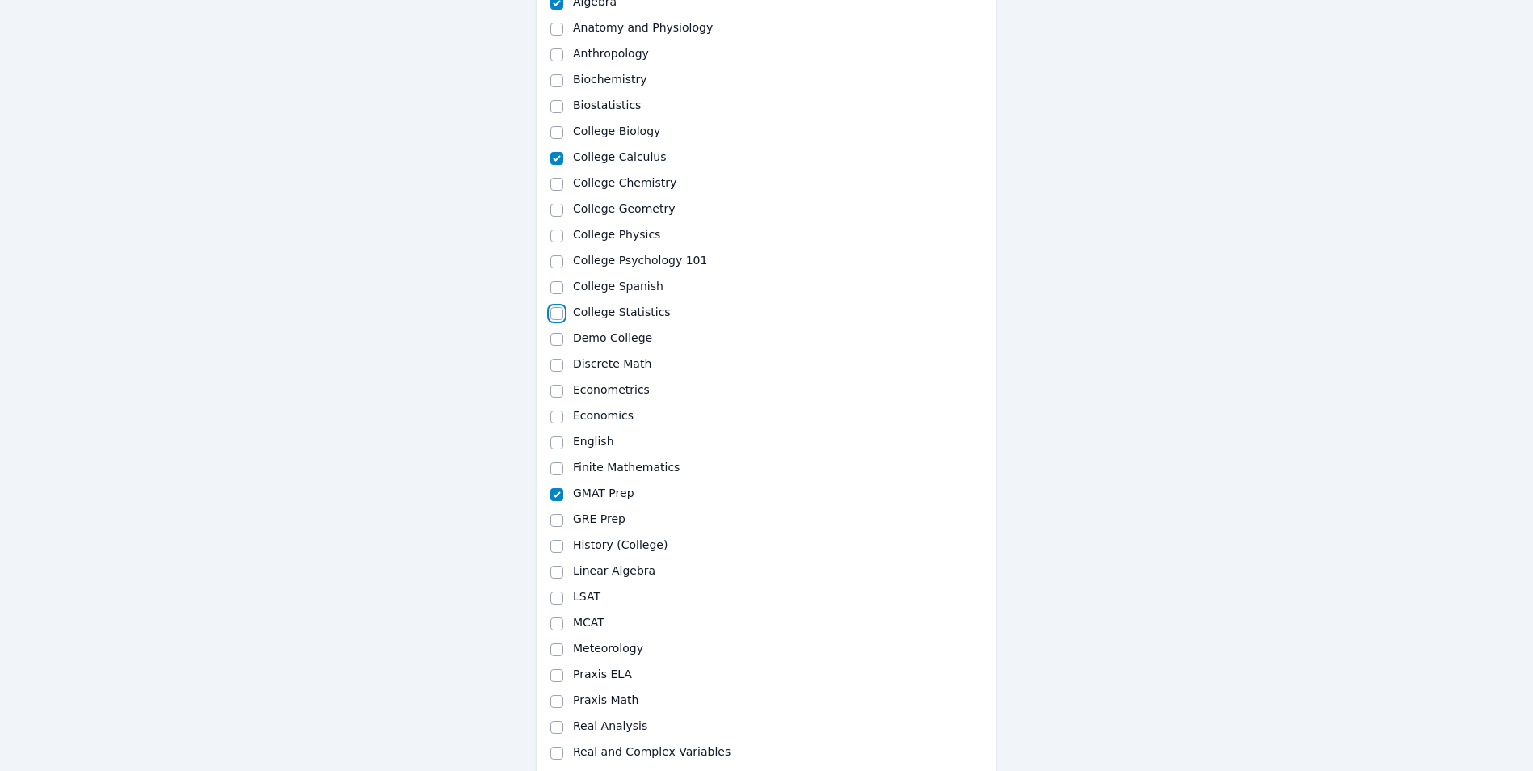
click at [557, 312] on input "College Statistics" at bounding box center [556, 313] width 13 height 13
checkbox input "true"
click at [554, 498] on input "GMAT Prep" at bounding box center [556, 494] width 13 height 13
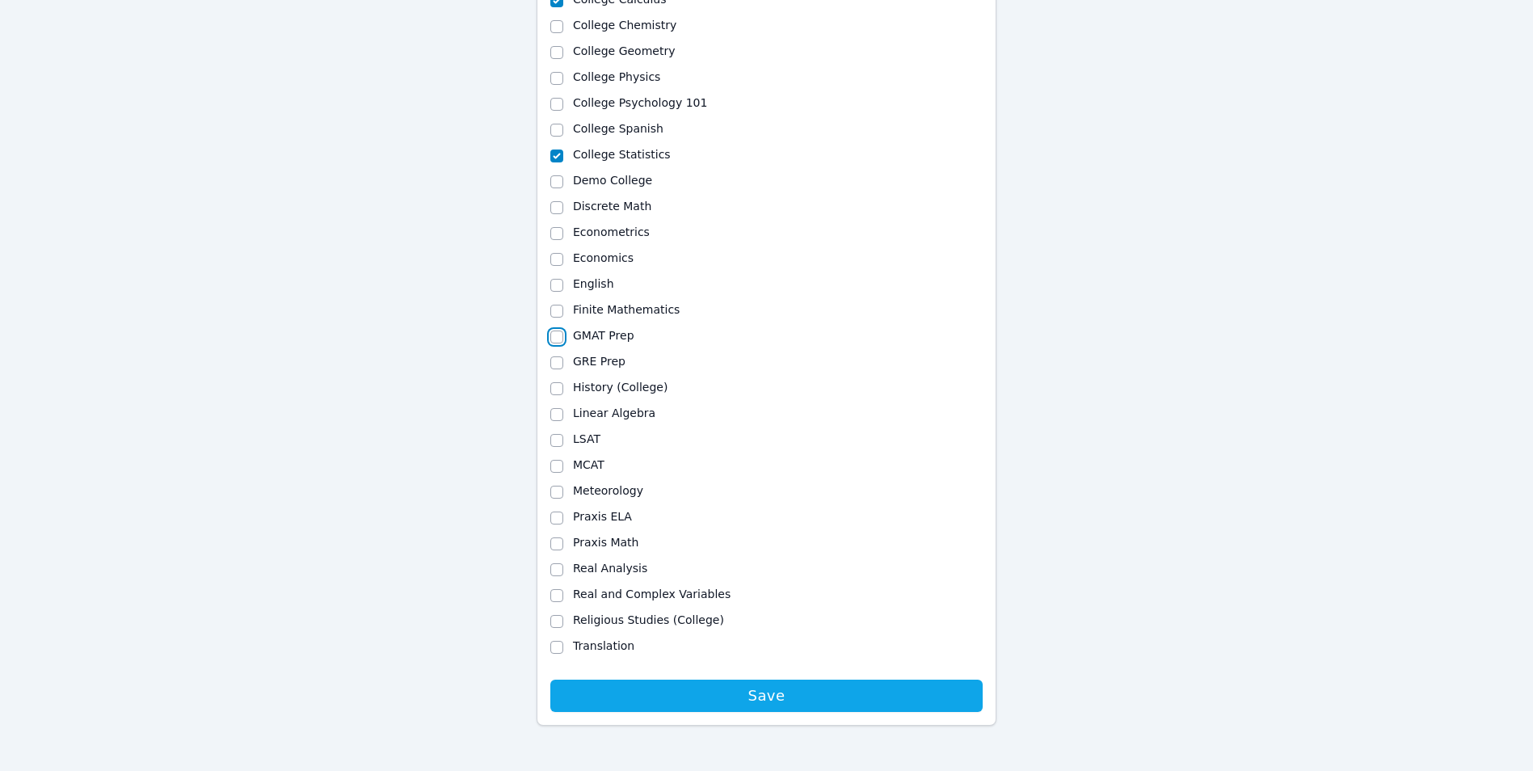
click at [554, 336] on input "GMAT Prep" at bounding box center [556, 336] width 13 height 13
checkbox input "true"
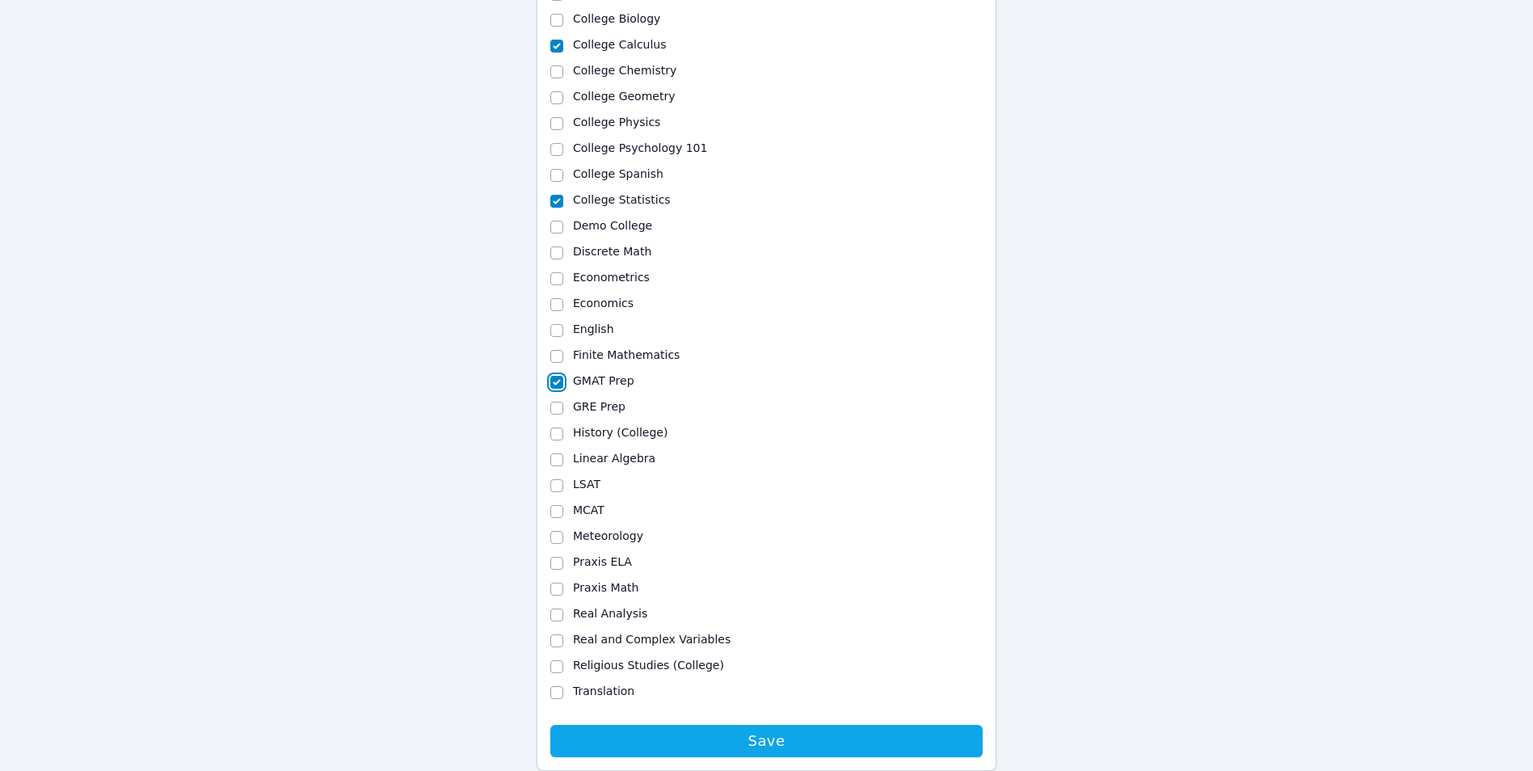
scroll to position [358, 0]
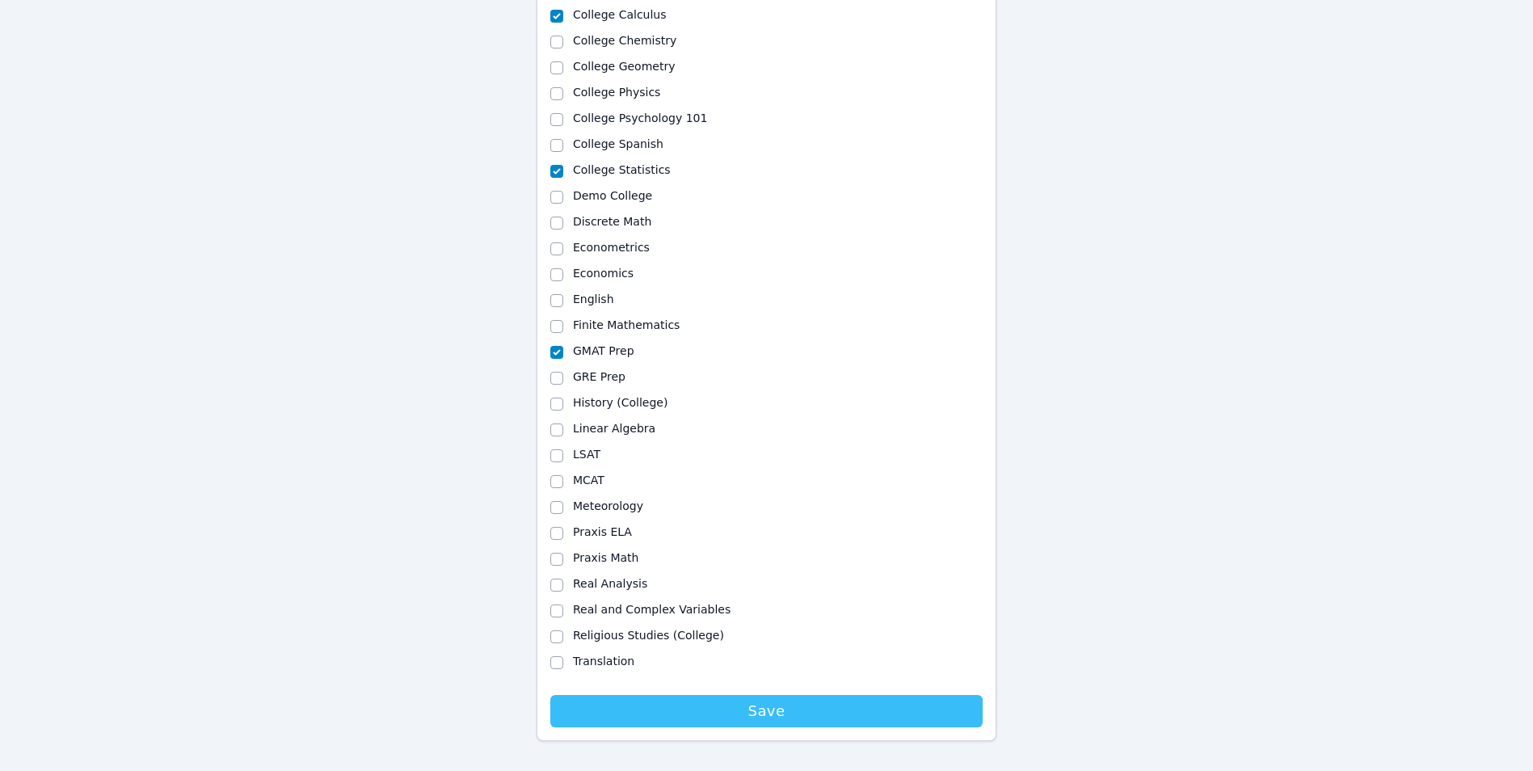
click at [751, 725] on button "Save" at bounding box center [766, 711] width 432 height 32
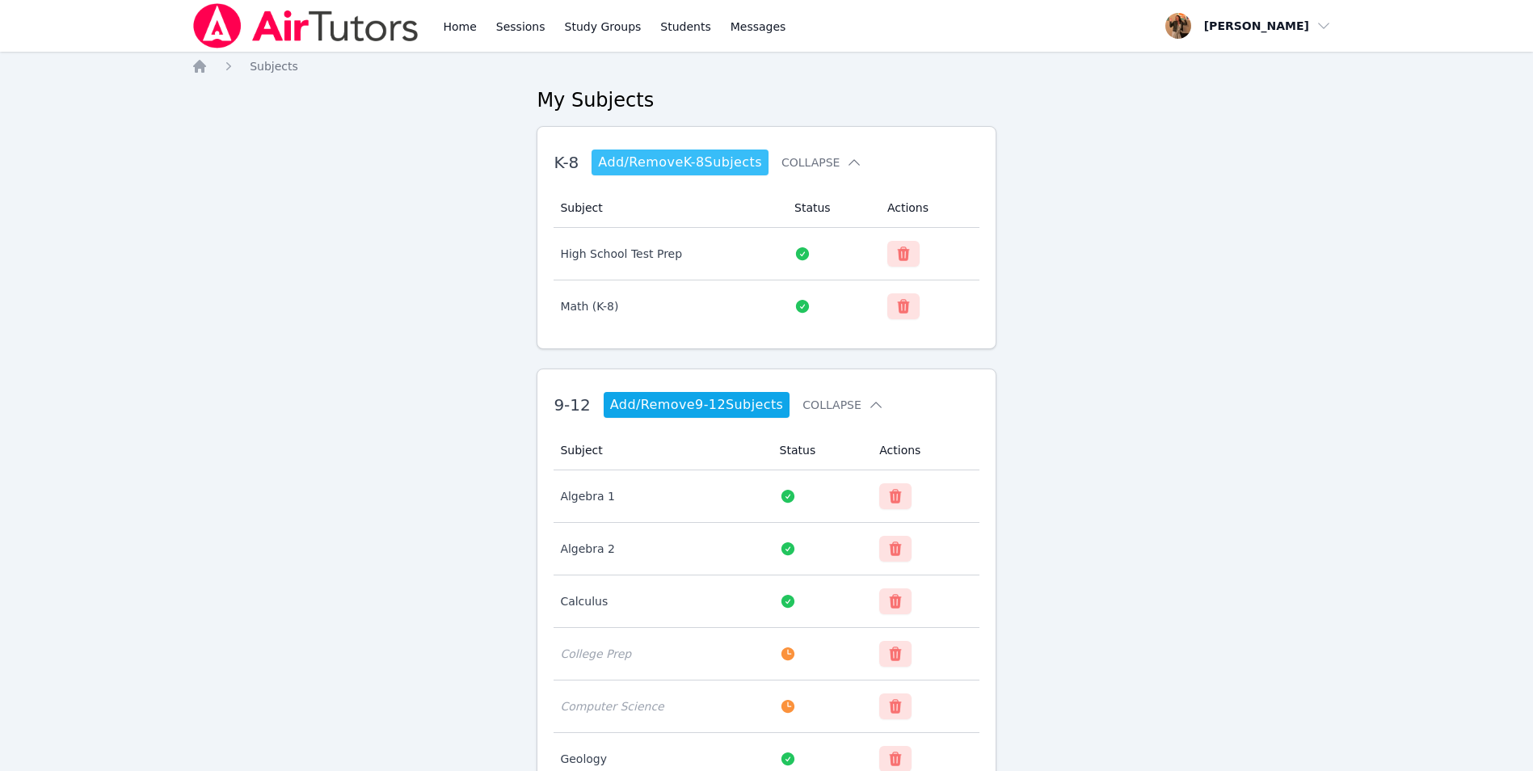
click at [667, 162] on link "Add/Remove K-8 Subjects" at bounding box center [679, 162] width 177 height 26
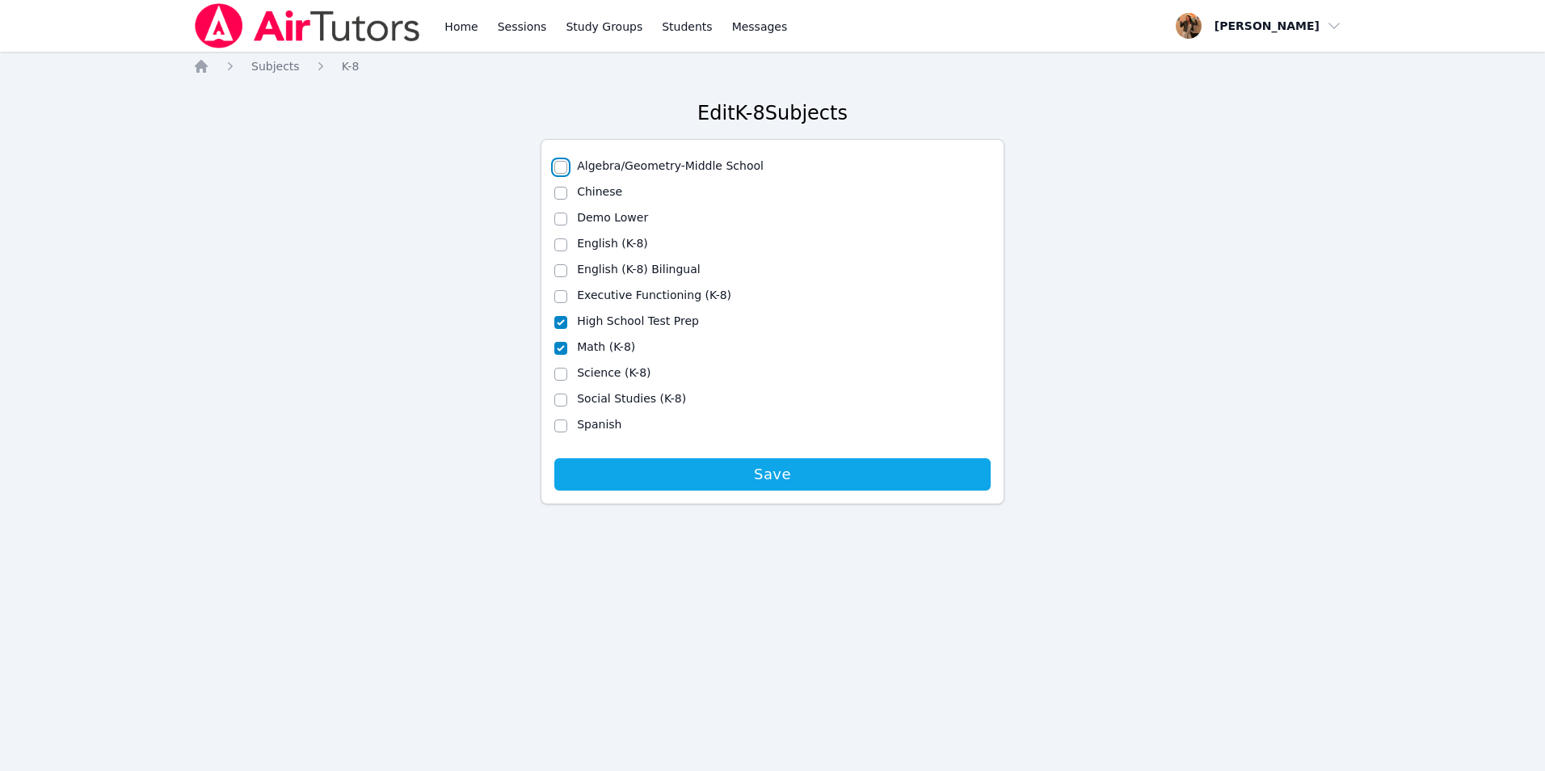
click at [558, 166] on input "Algebra/Geometry-Middle School" at bounding box center [560, 167] width 13 height 13
checkbox input "true"
click at [557, 248] on input "English (K-8)" at bounding box center [560, 244] width 13 height 13
checkbox input "true"
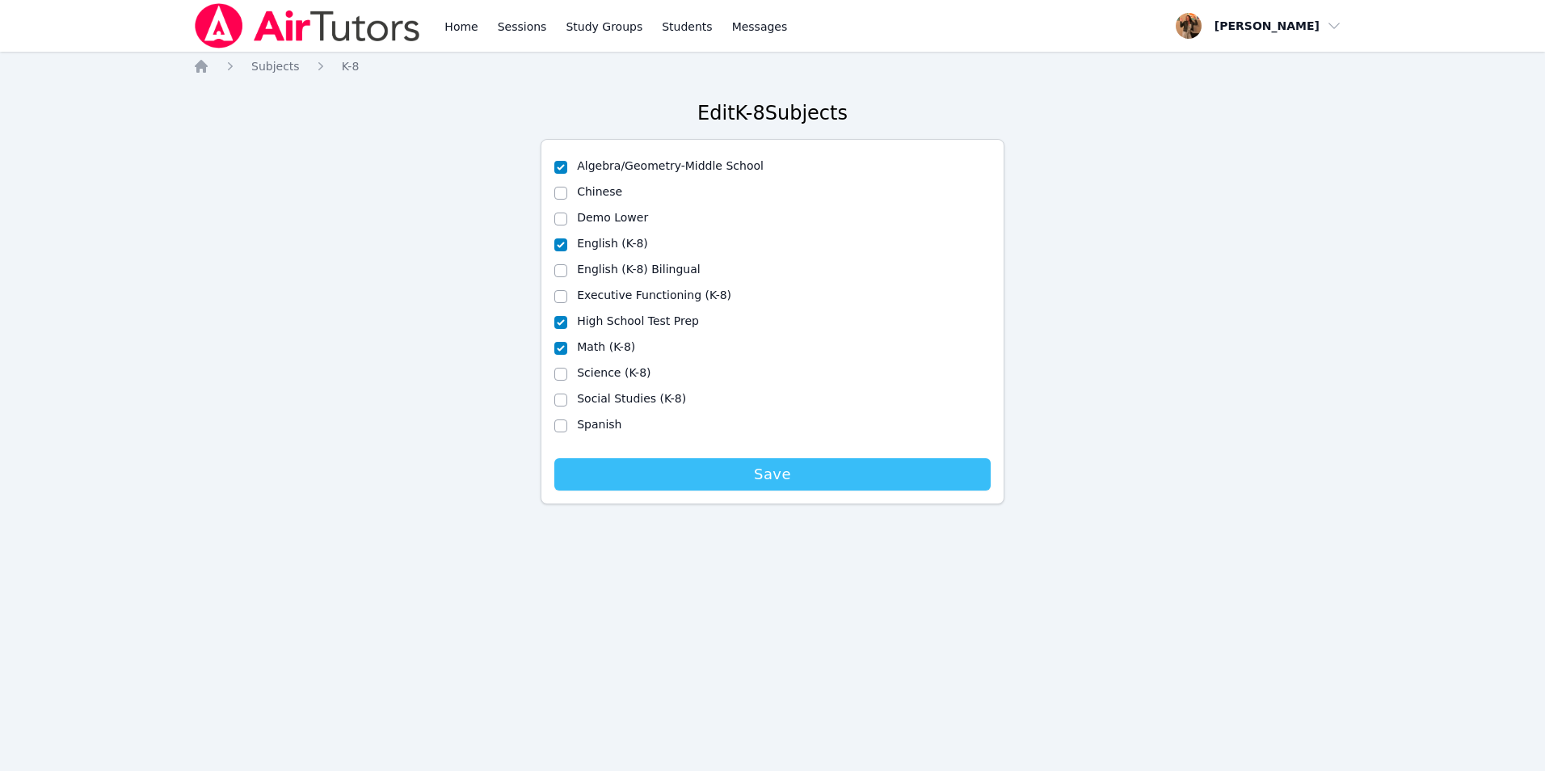
click at [693, 480] on span "Save" at bounding box center [772, 474] width 420 height 23
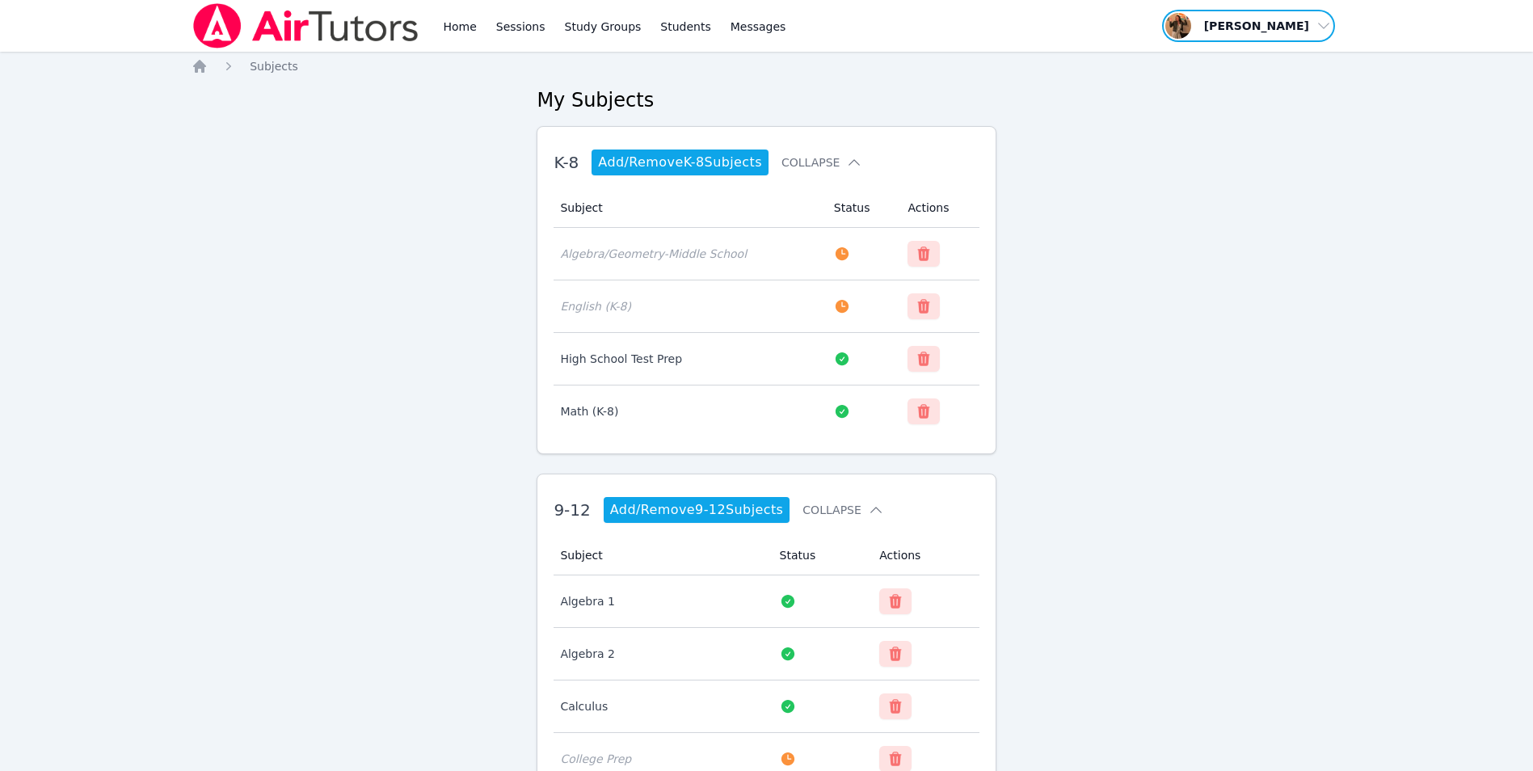
click at [1319, 23] on span "button" at bounding box center [1248, 26] width 176 height 36
click at [803, 32] on div "Home Sessions Study Groups Students Messages Open user menu [PERSON_NAME] Profi…" at bounding box center [766, 26] width 1150 height 52
click at [519, 29] on link "Sessions" at bounding box center [521, 26] width 56 height 52
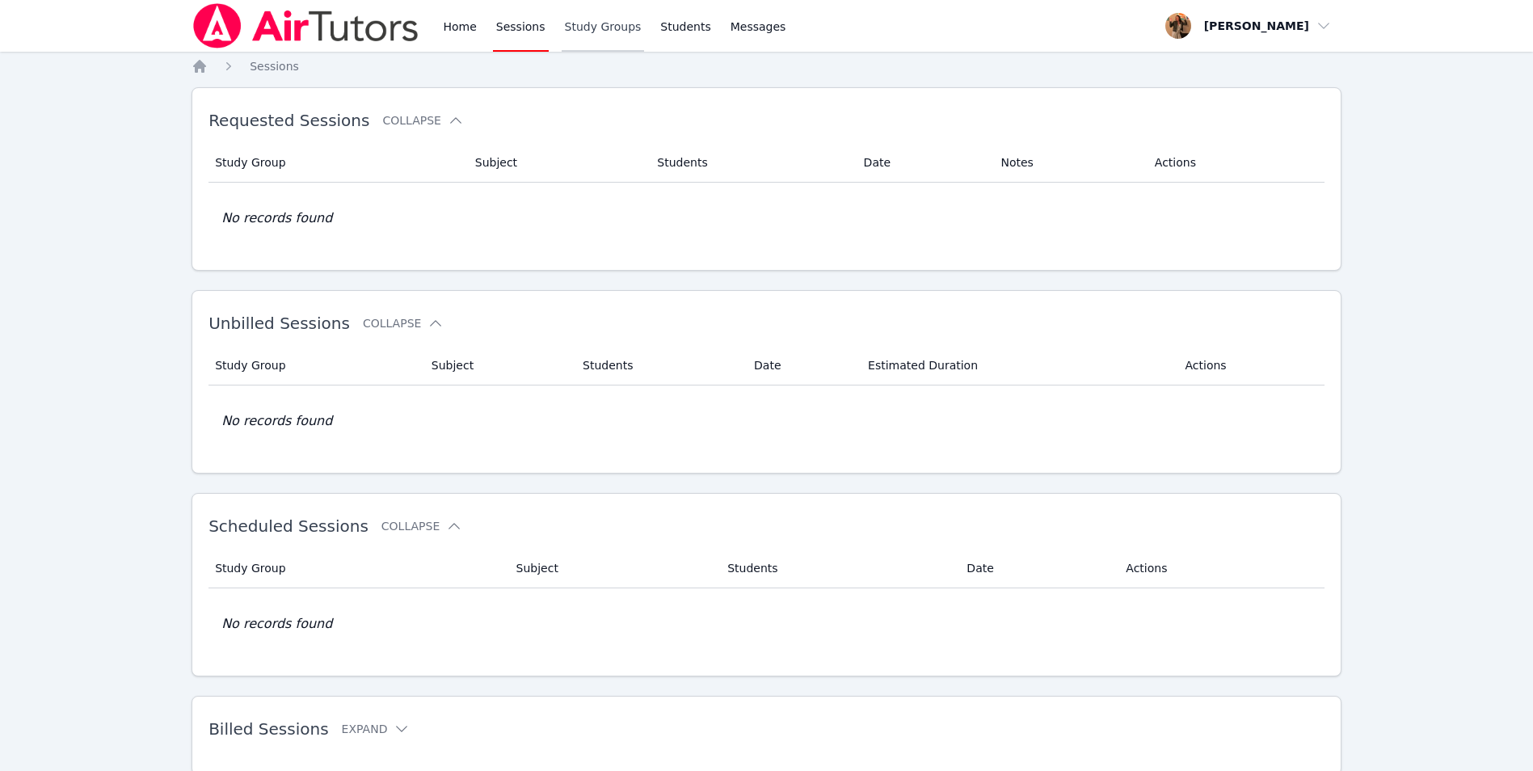
click at [583, 30] on link "Study Groups" at bounding box center [603, 26] width 83 height 52
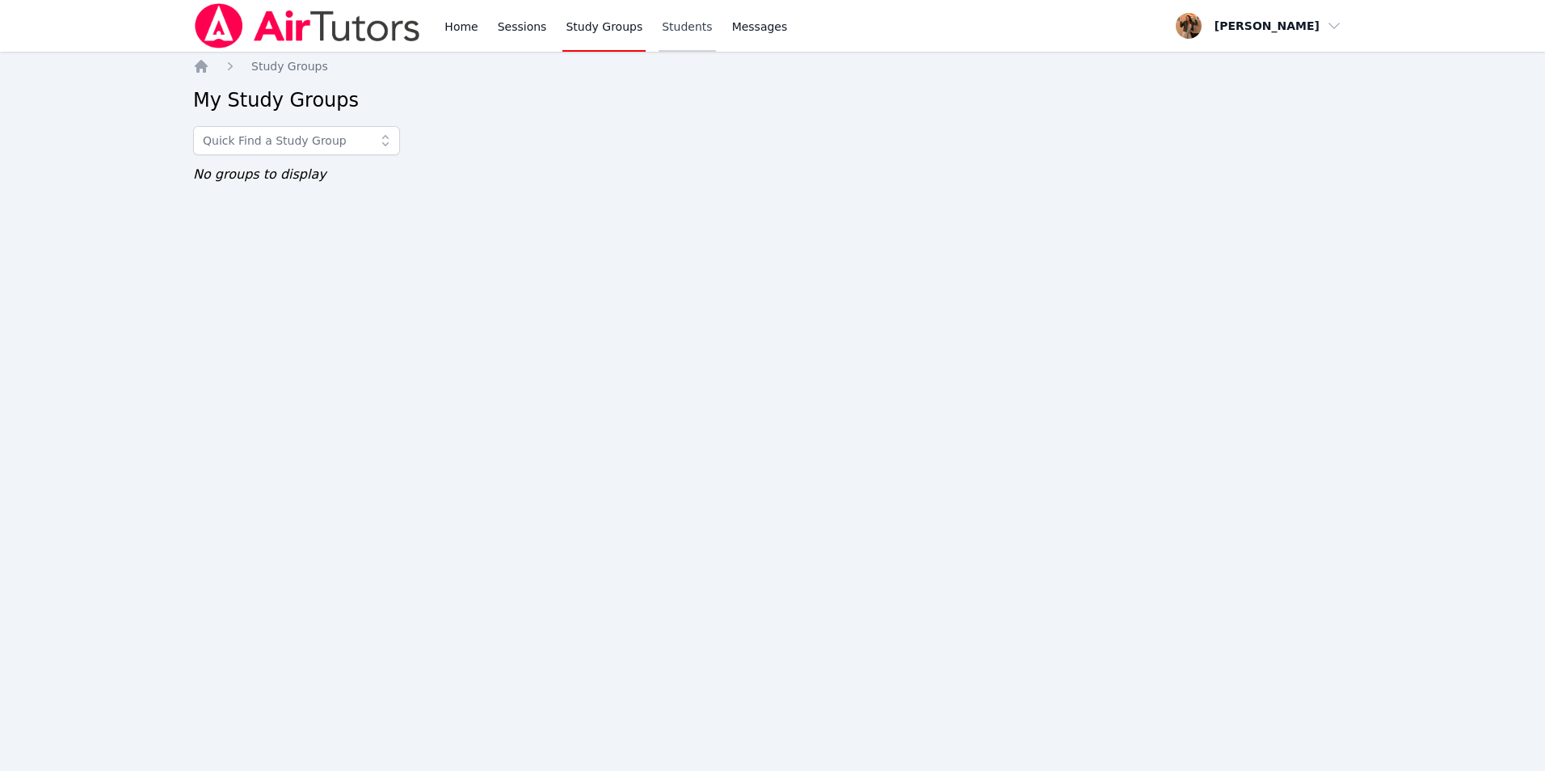
click at [658, 24] on link "Students" at bounding box center [686, 26] width 57 height 52
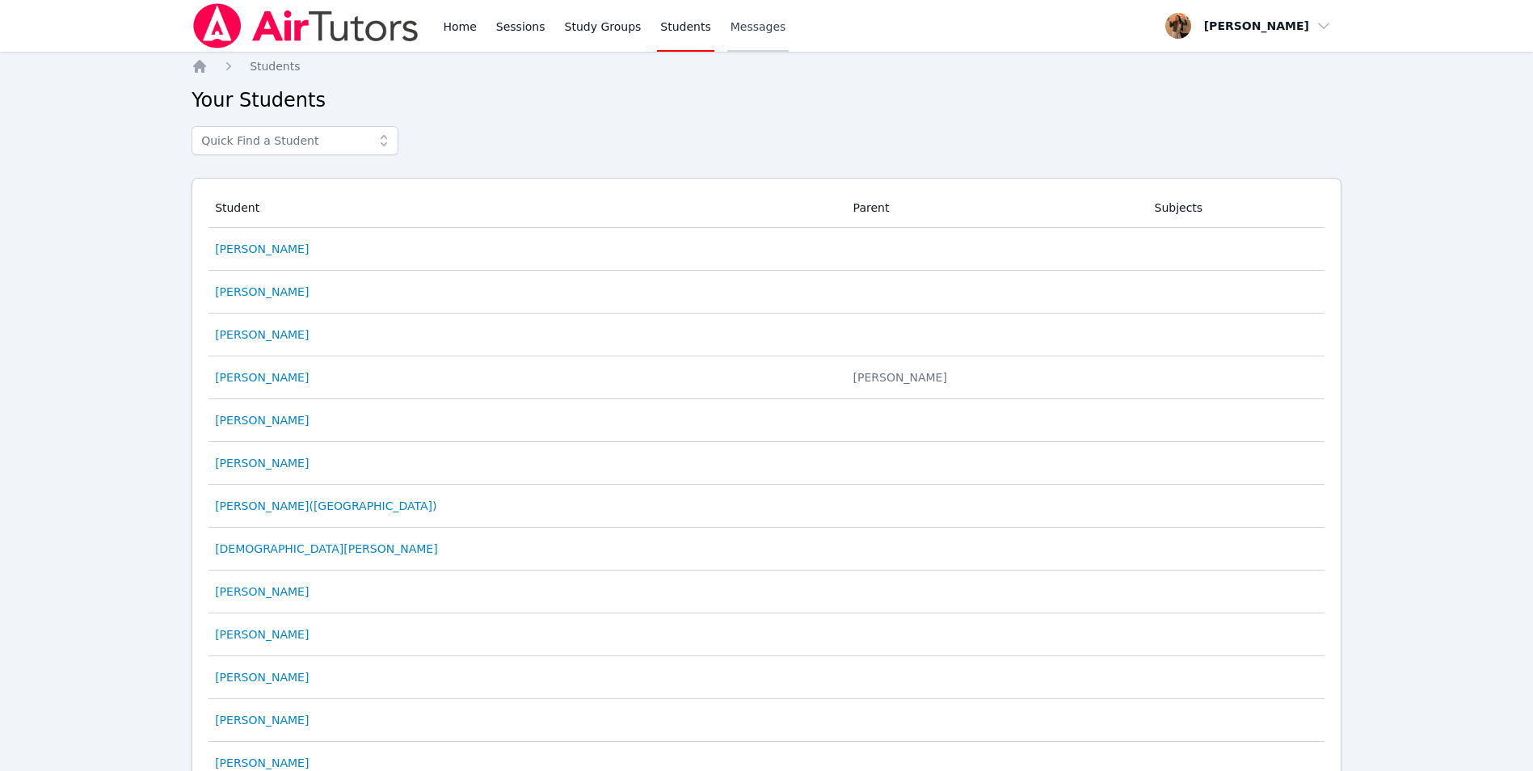
click at [736, 28] on span "Messages" at bounding box center [758, 27] width 56 height 16
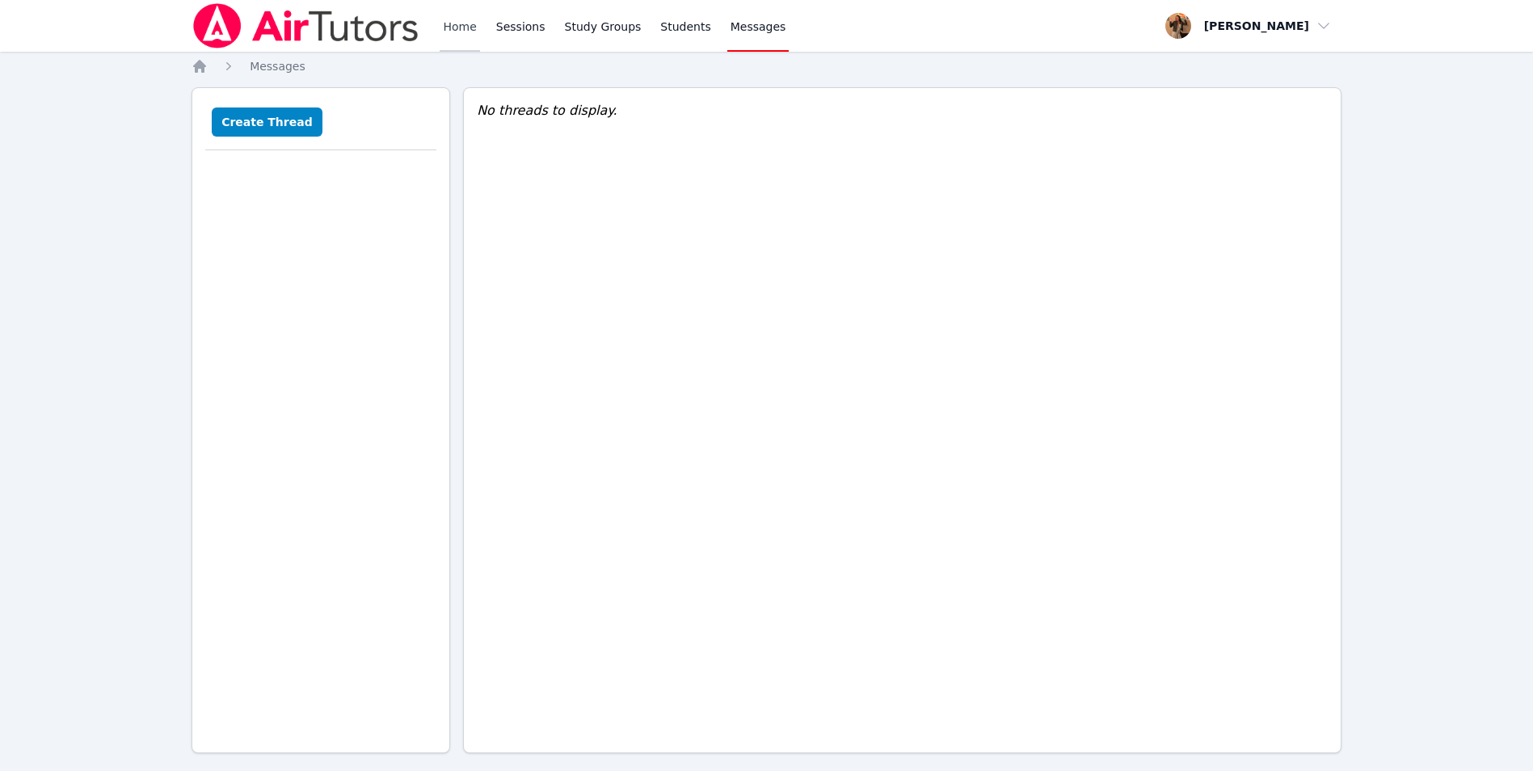
click at [454, 28] on link "Home" at bounding box center [460, 26] width 40 height 52
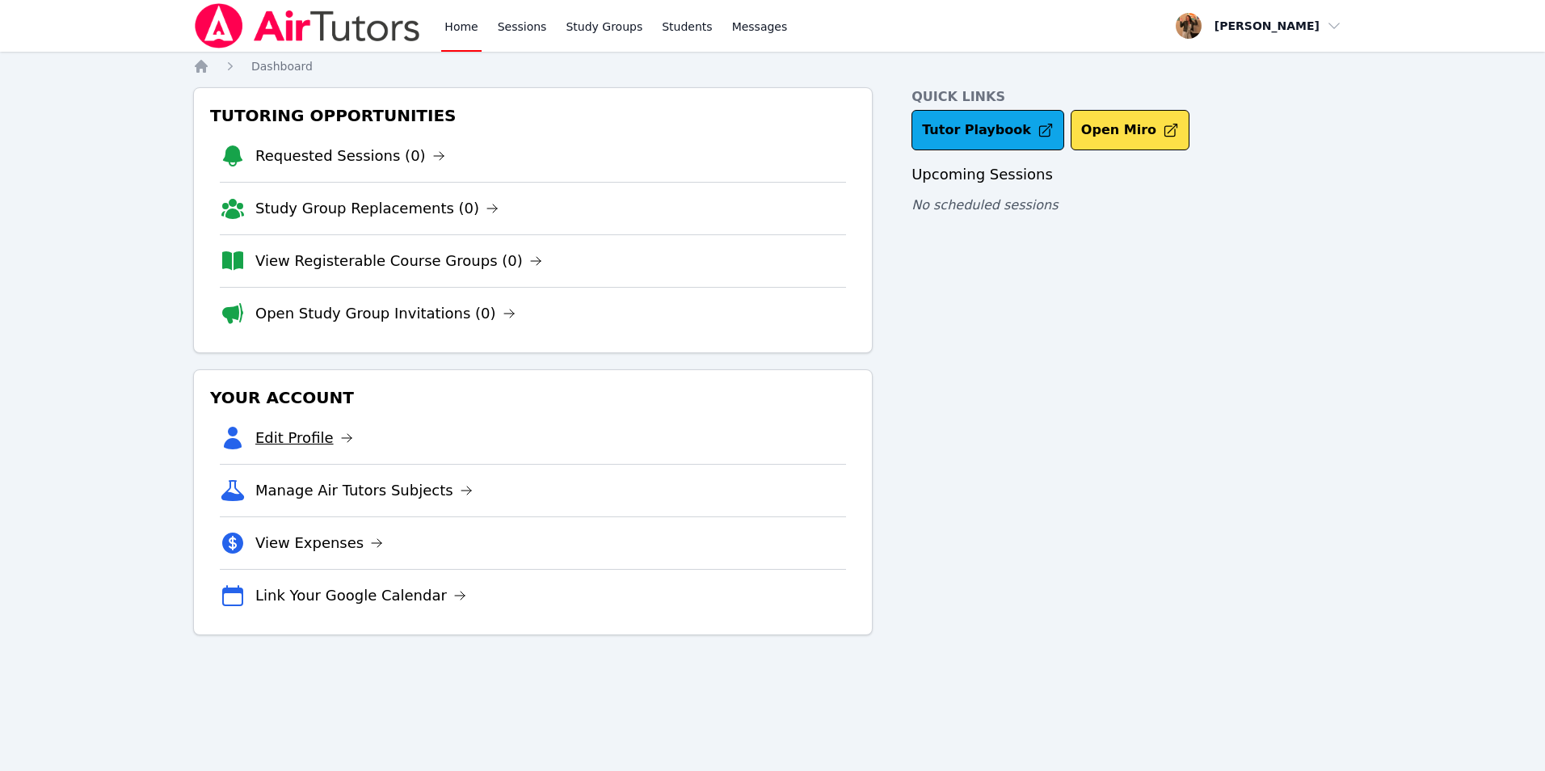
click at [290, 435] on link "Edit Profile" at bounding box center [304, 438] width 98 height 23
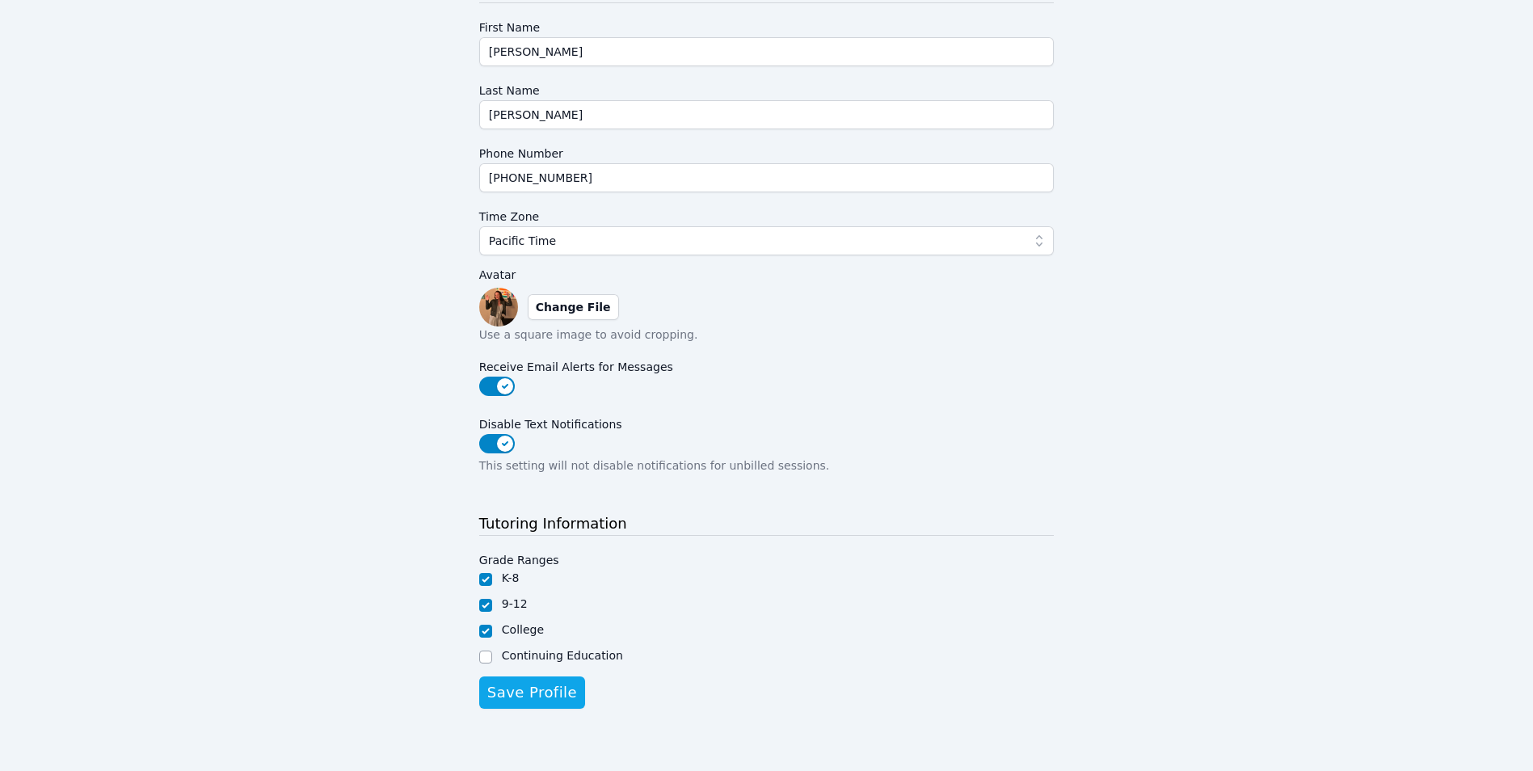
scroll to position [231, 0]
click at [485, 659] on input "Continuing Education" at bounding box center [485, 656] width 13 height 13
checkbox input "true"
click at [553, 688] on span "Save Profile" at bounding box center [532, 691] width 90 height 23
click at [556, 689] on span "Save Profile" at bounding box center [532, 691] width 90 height 23
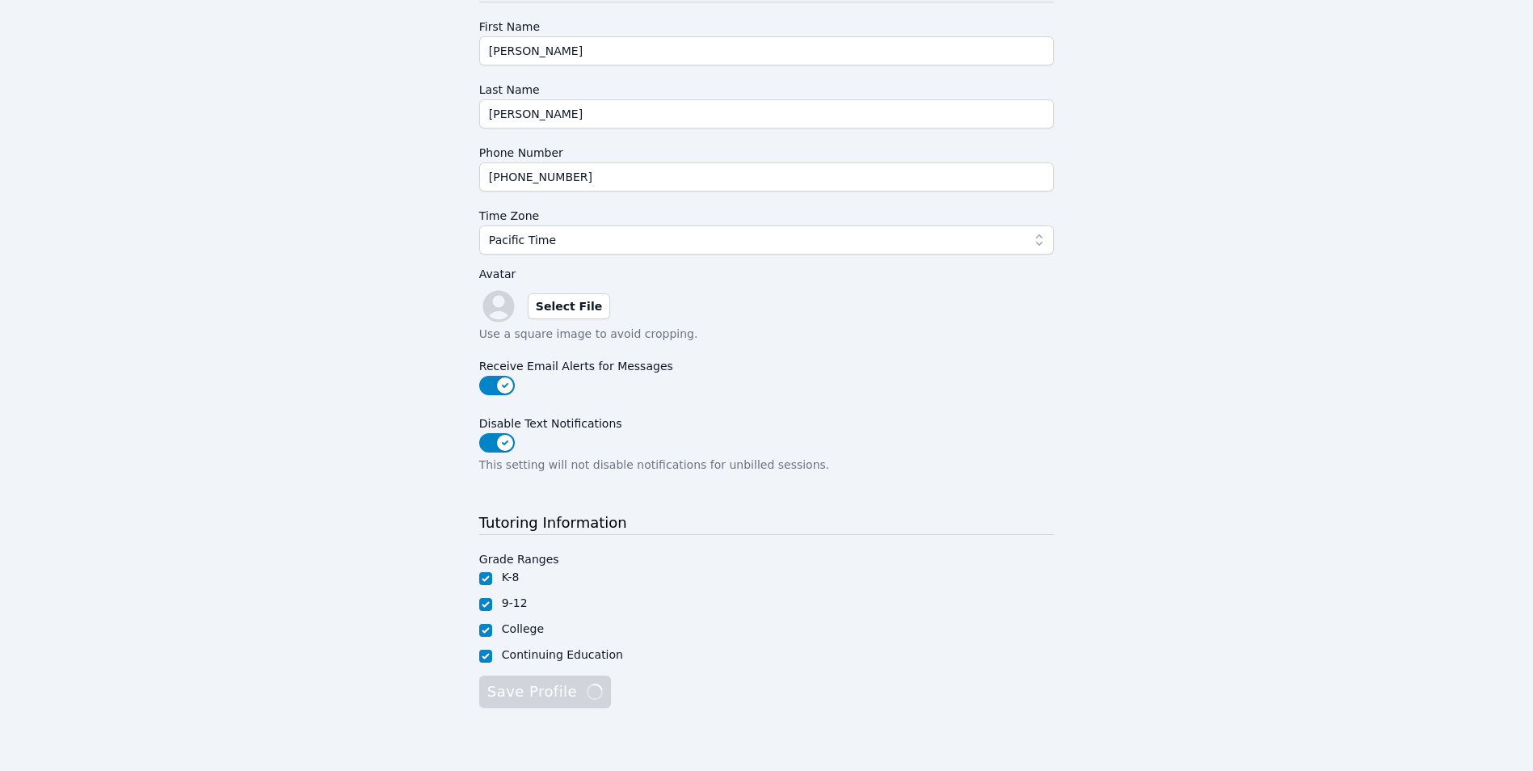
scroll to position [0, 0]
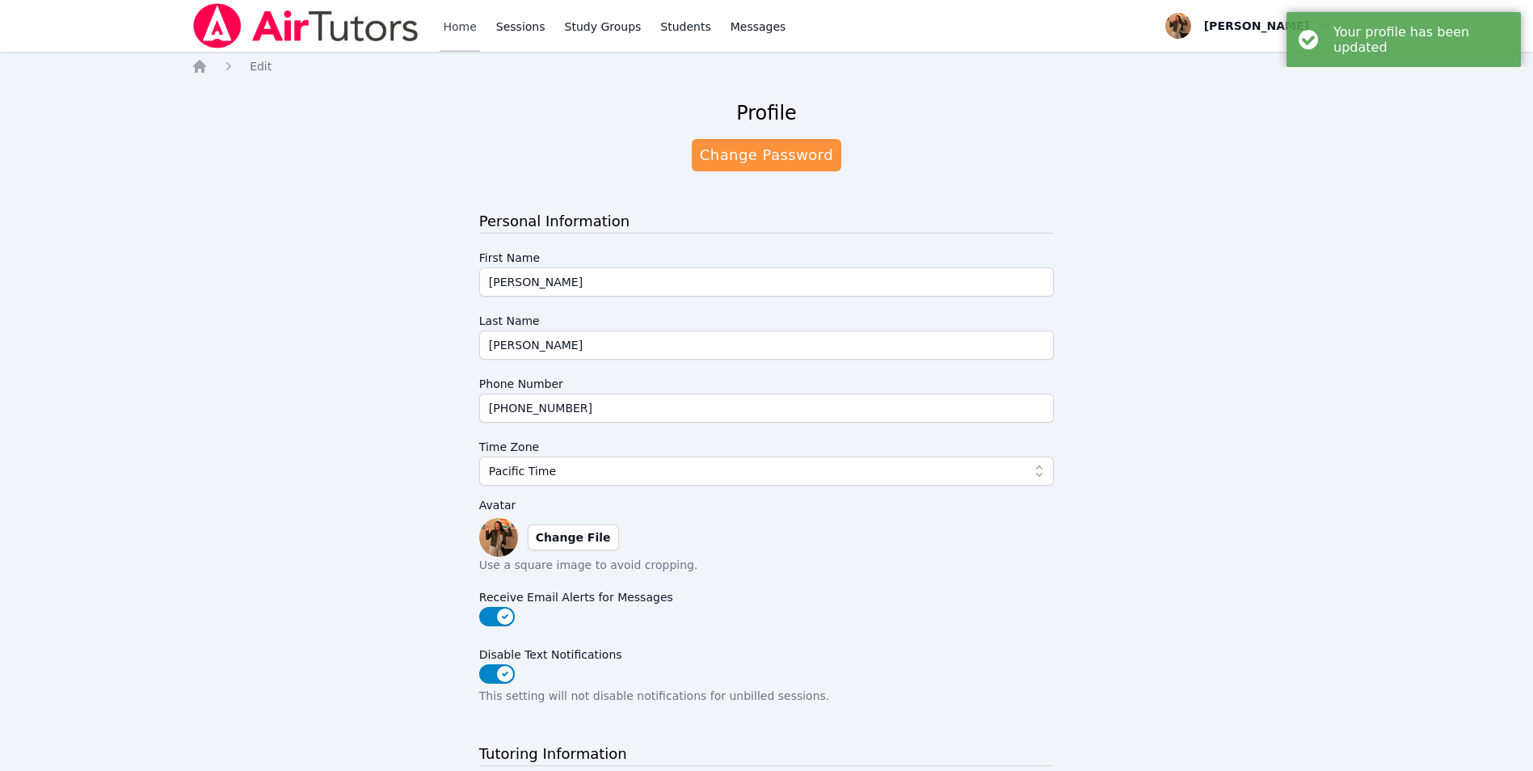
click at [468, 29] on link "Home" at bounding box center [460, 26] width 40 height 52
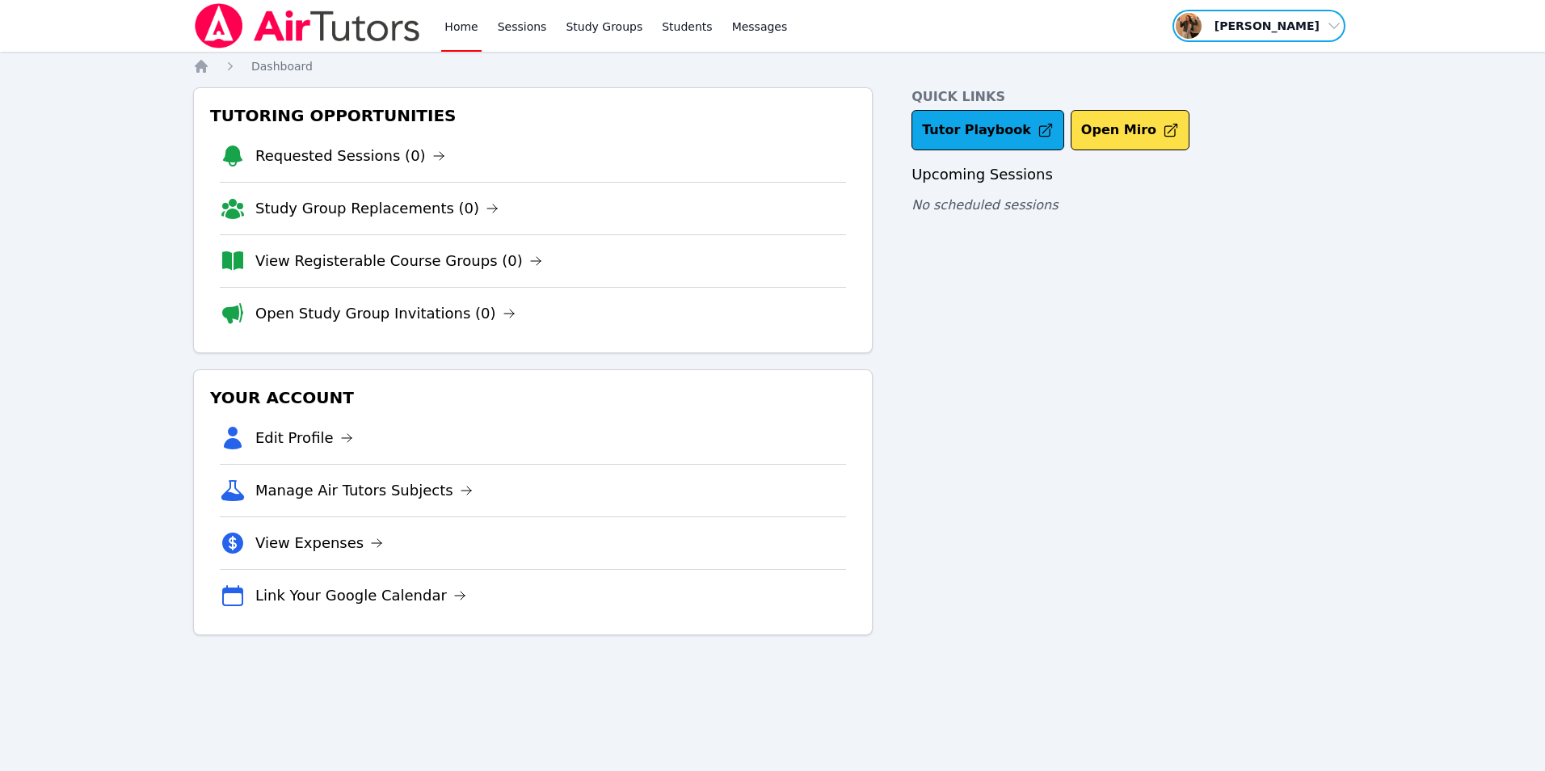
click at [1318, 31] on span "button" at bounding box center [1259, 26] width 176 height 36
click at [1277, 67] on link "Profile" at bounding box center [1264, 62] width 155 height 29
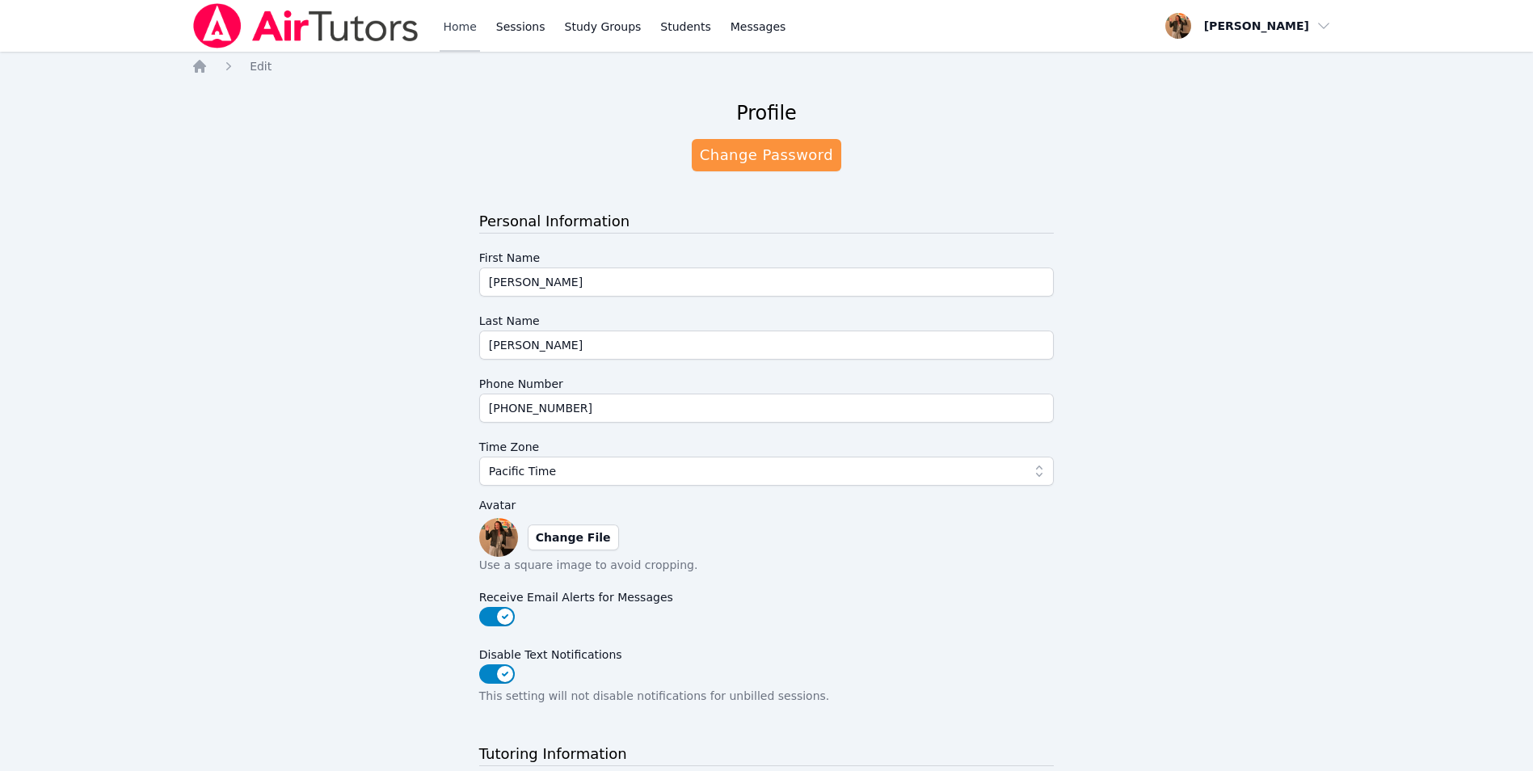
click at [461, 19] on link "Home" at bounding box center [460, 26] width 40 height 52
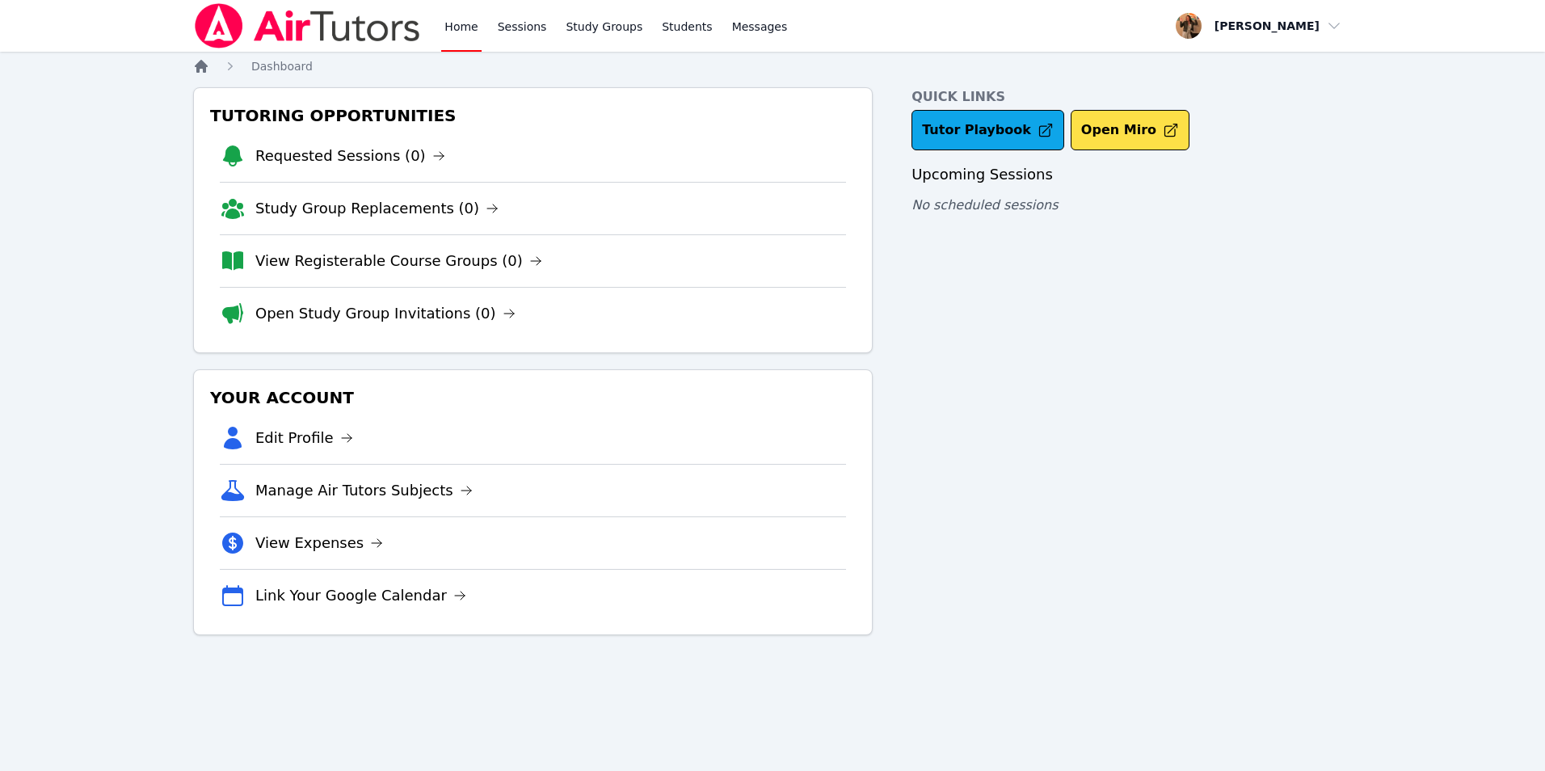
click at [200, 61] on icon "Breadcrumb" at bounding box center [201, 66] width 16 height 16
click at [522, 32] on link "Sessions" at bounding box center [522, 26] width 56 height 52
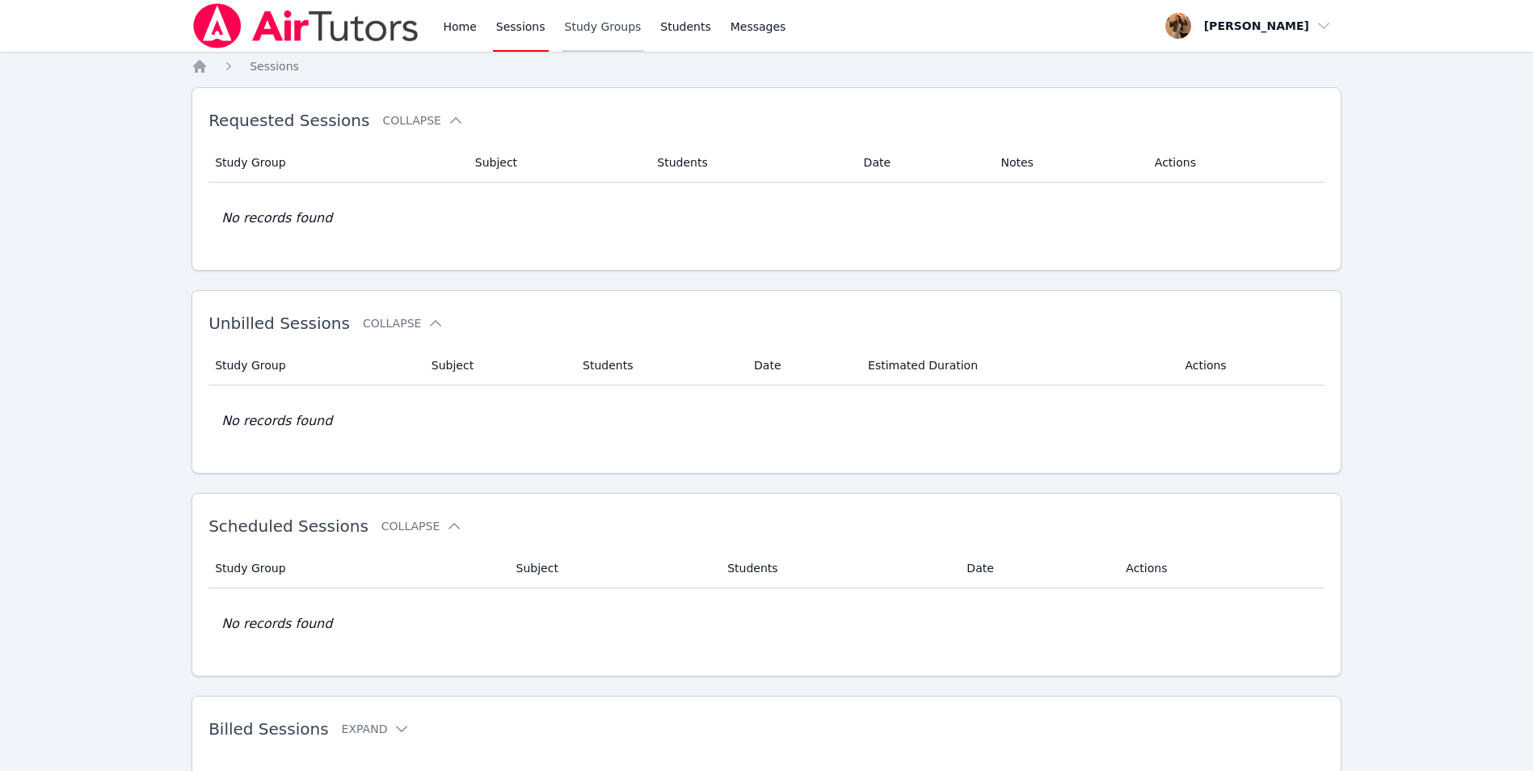
click at [571, 29] on link "Study Groups" at bounding box center [603, 26] width 83 height 52
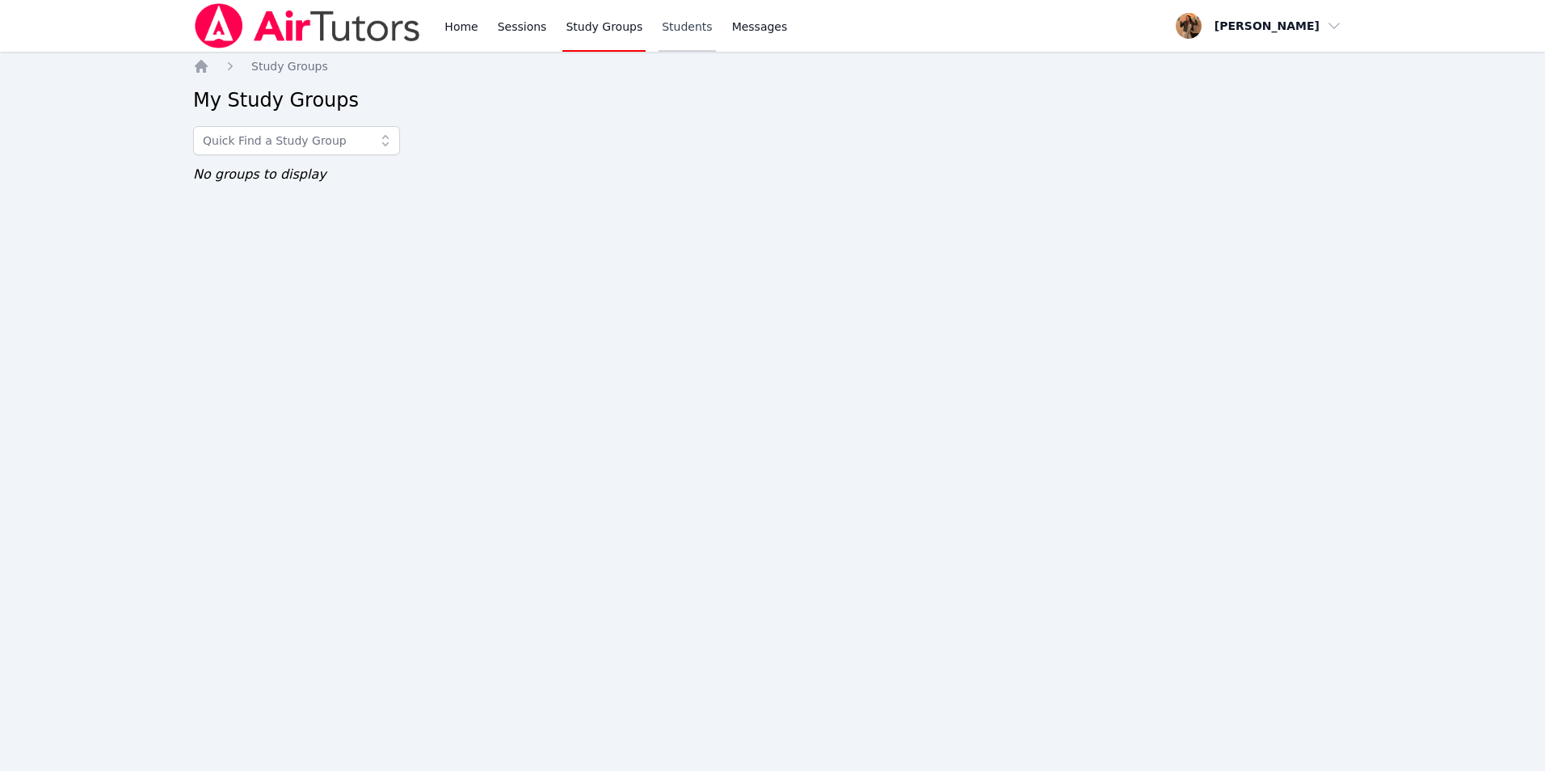
click at [660, 27] on link "Students" at bounding box center [686, 26] width 57 height 52
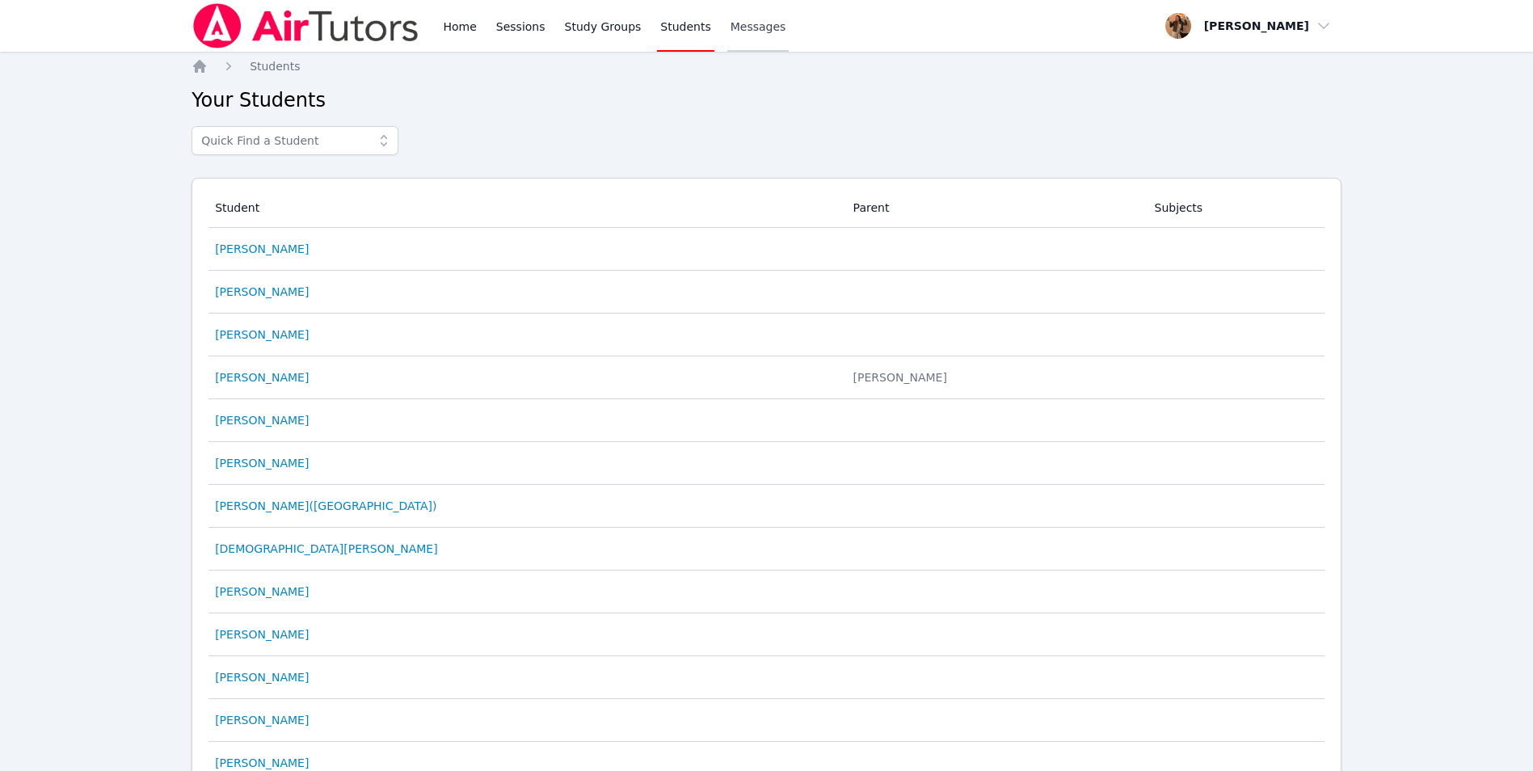
click at [730, 27] on span "Messages" at bounding box center [758, 27] width 56 height 16
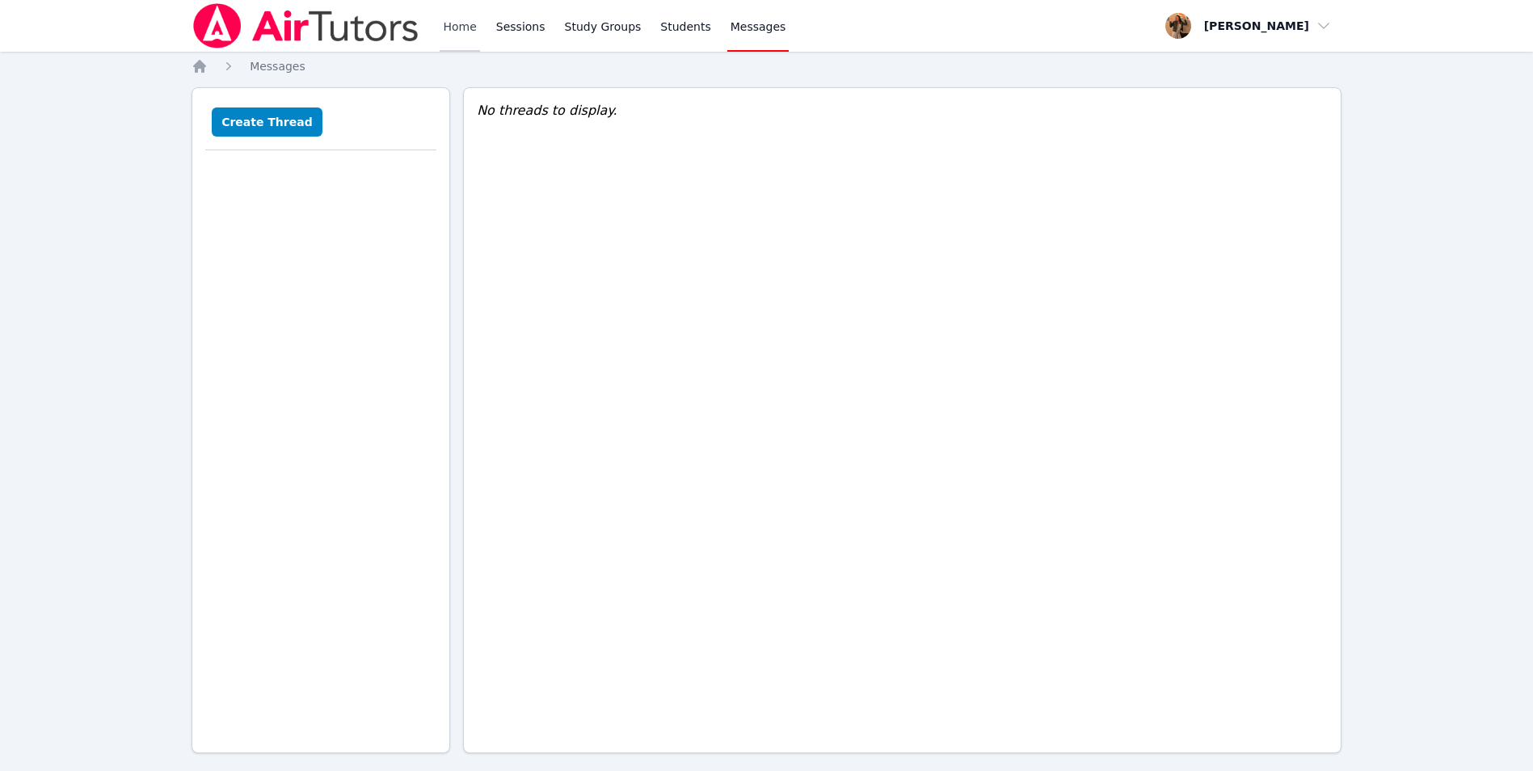
click at [468, 27] on link "Home" at bounding box center [460, 26] width 40 height 52
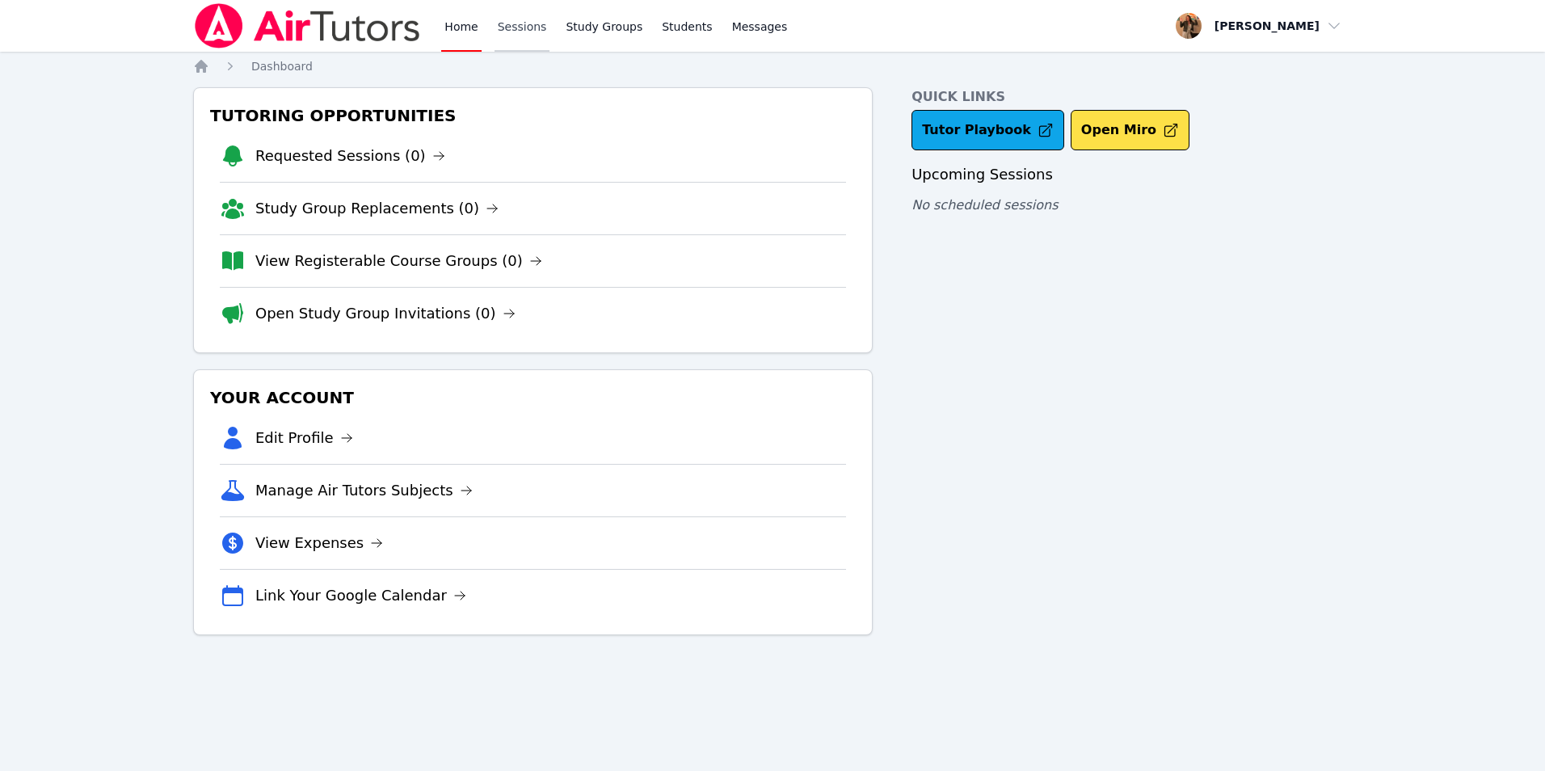
click at [511, 28] on link "Sessions" at bounding box center [522, 26] width 56 height 52
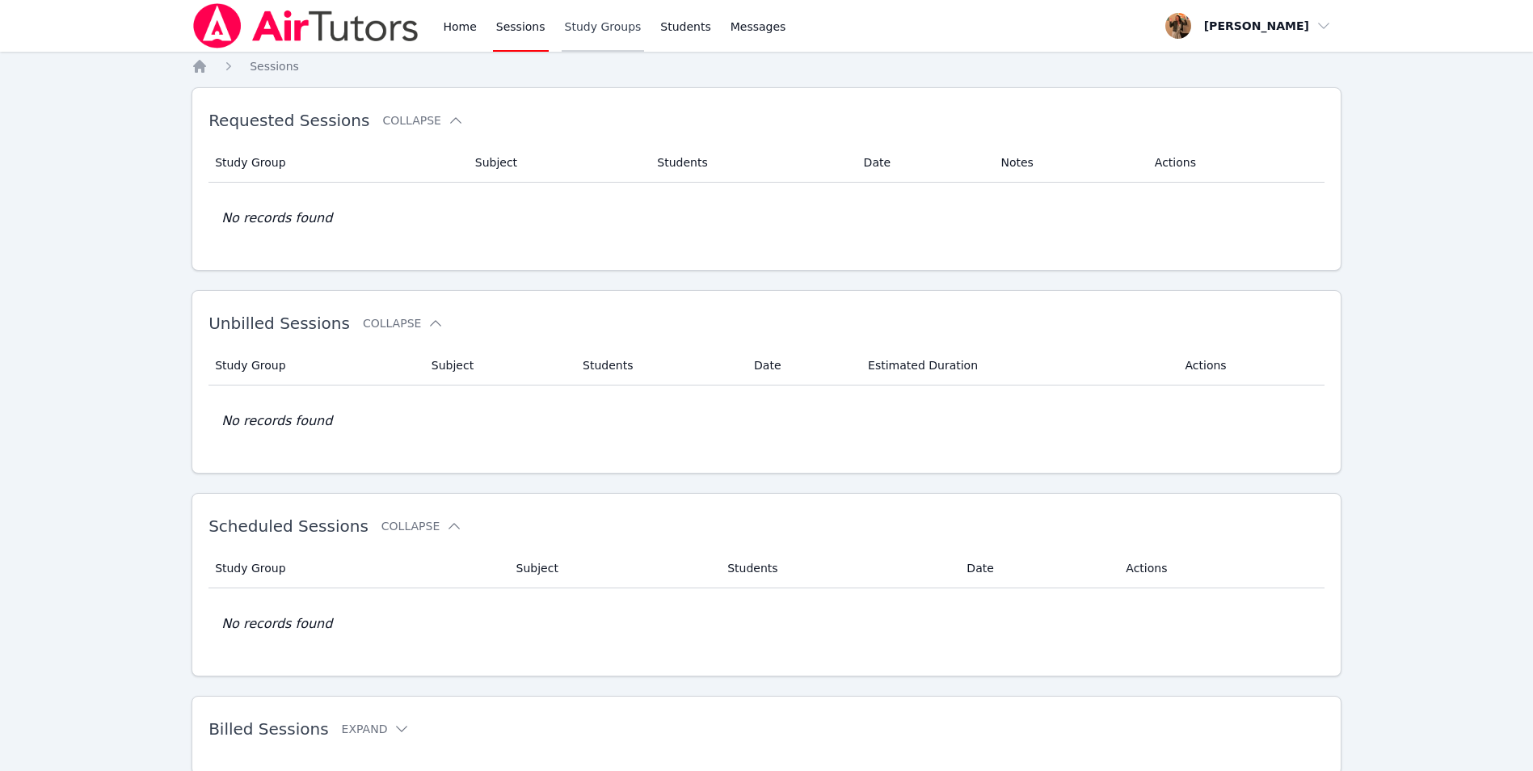
click at [574, 29] on link "Study Groups" at bounding box center [603, 26] width 83 height 52
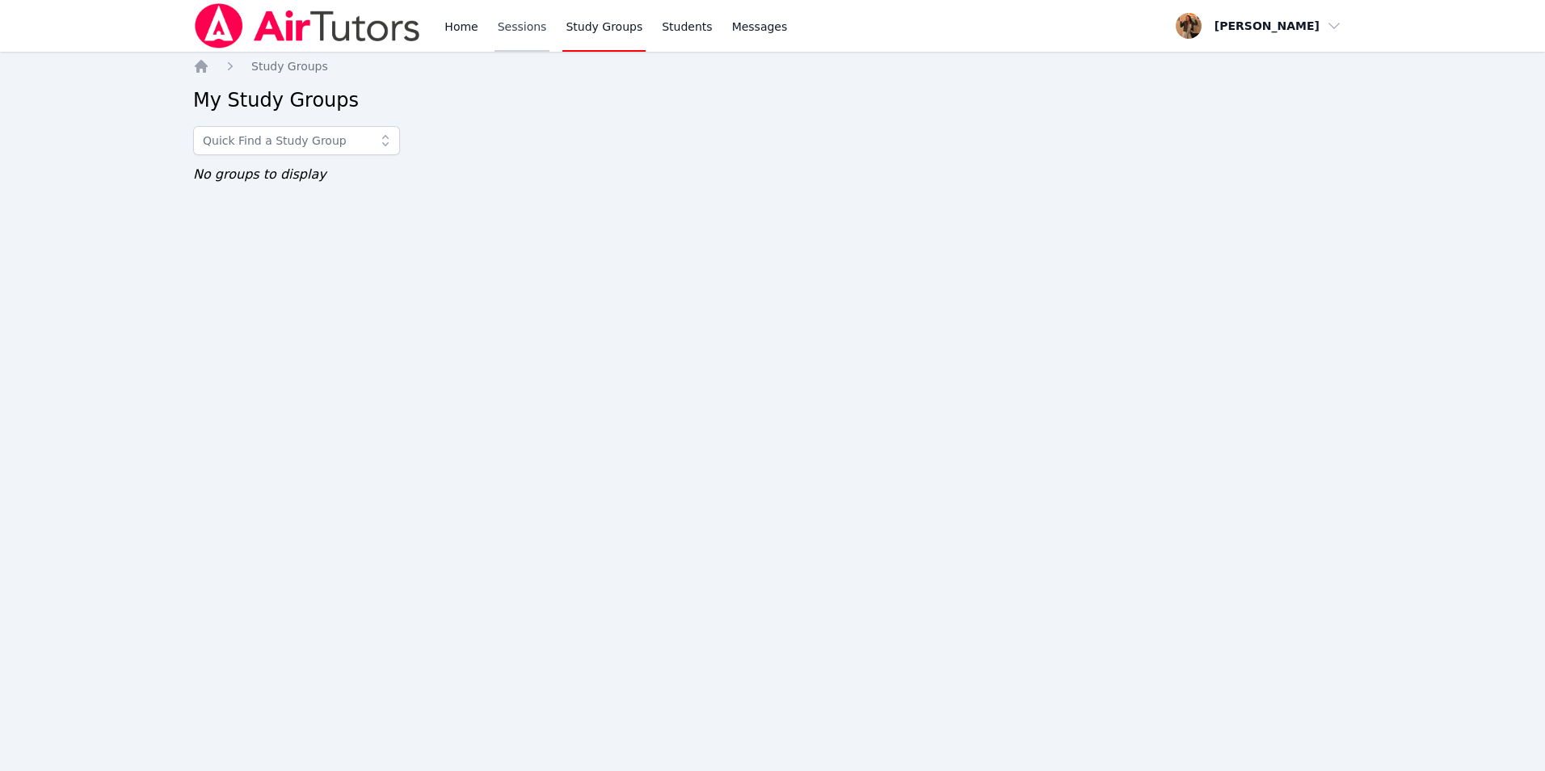
click at [528, 35] on link "Sessions" at bounding box center [522, 26] width 56 height 52
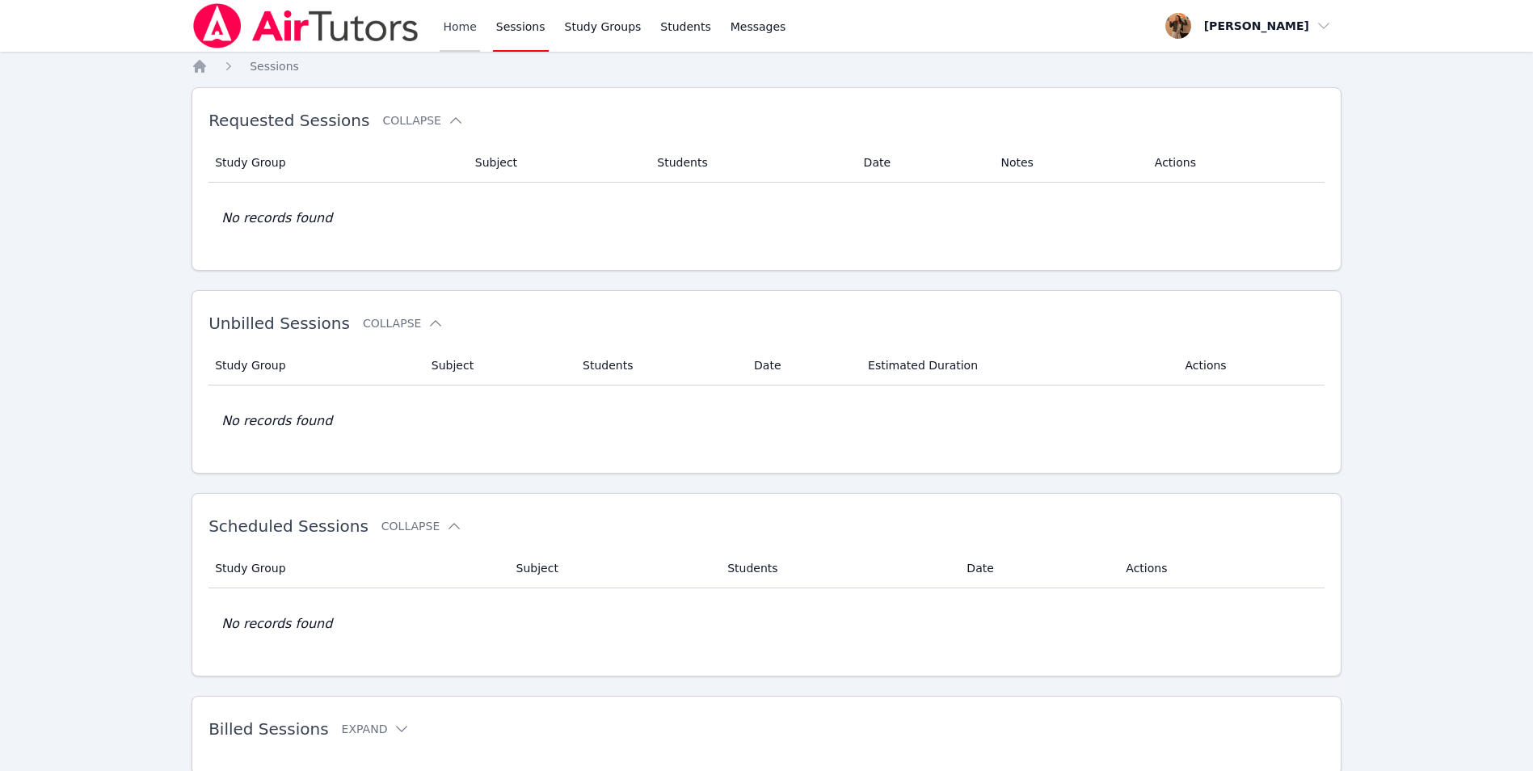
click at [470, 27] on link "Home" at bounding box center [460, 26] width 40 height 52
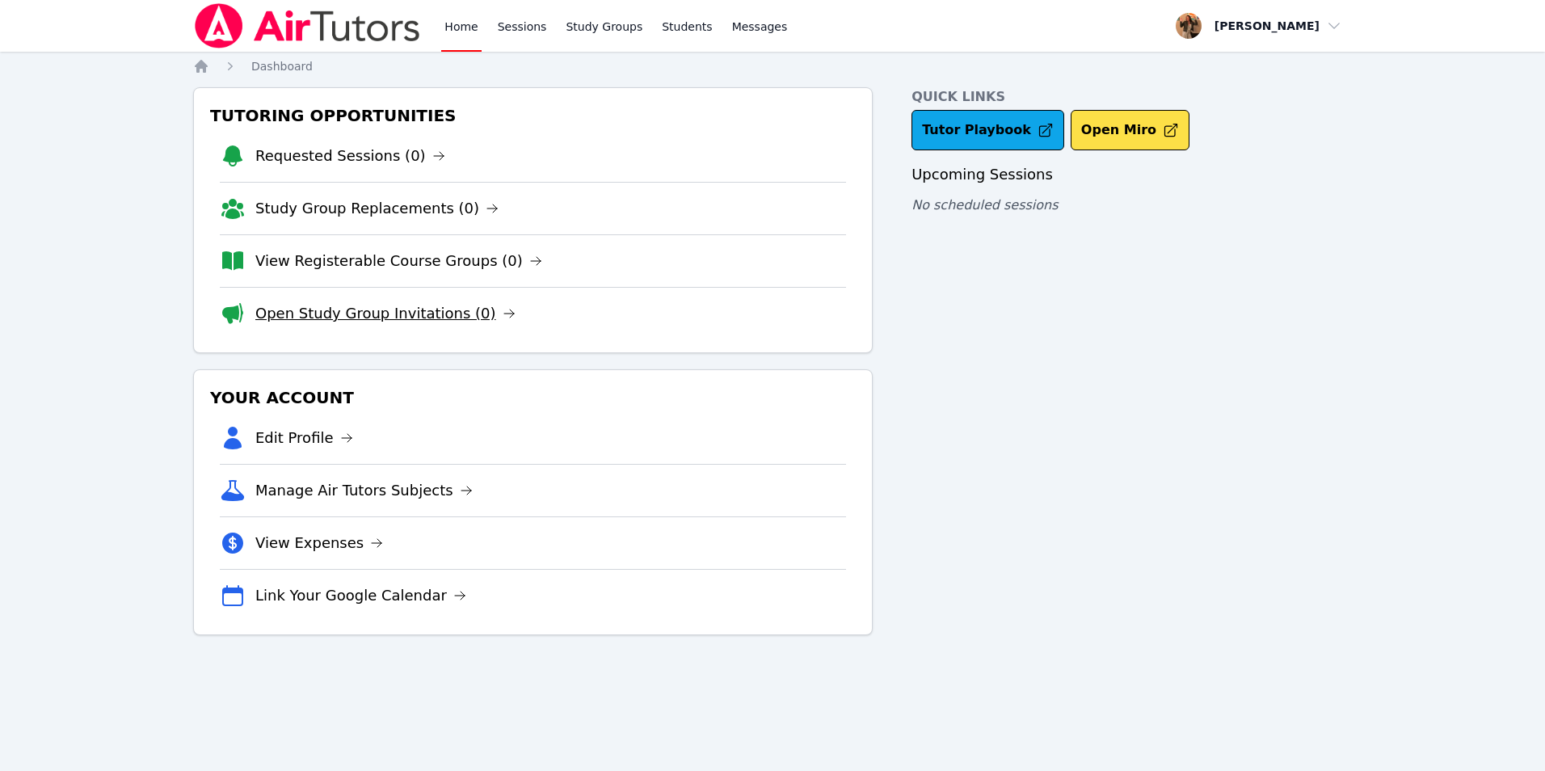
click at [355, 310] on link "Open Study Group Invitations (0)" at bounding box center [385, 313] width 260 height 23
